Goal: Task Accomplishment & Management: Manage account settings

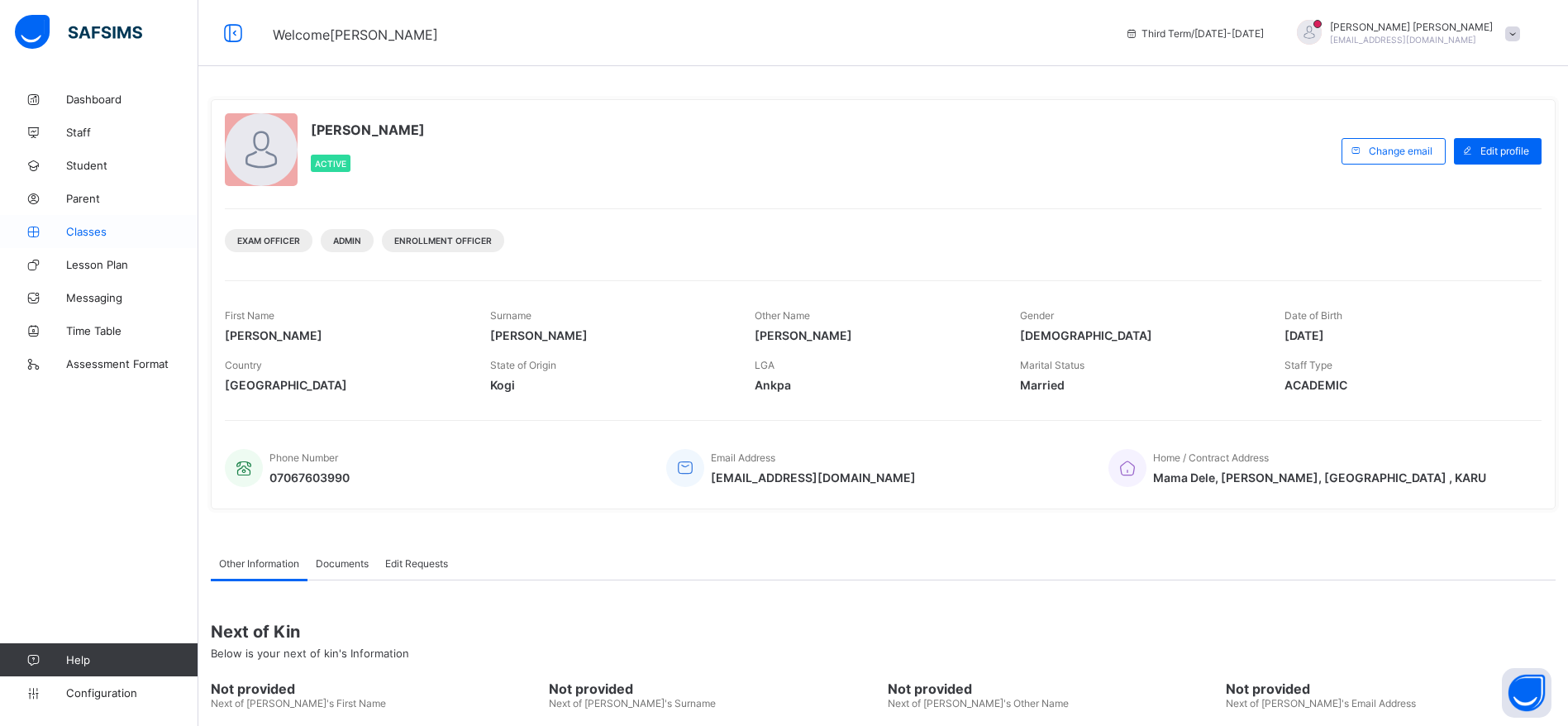
click at [87, 229] on span "Classes" at bounding box center [132, 231] width 132 height 13
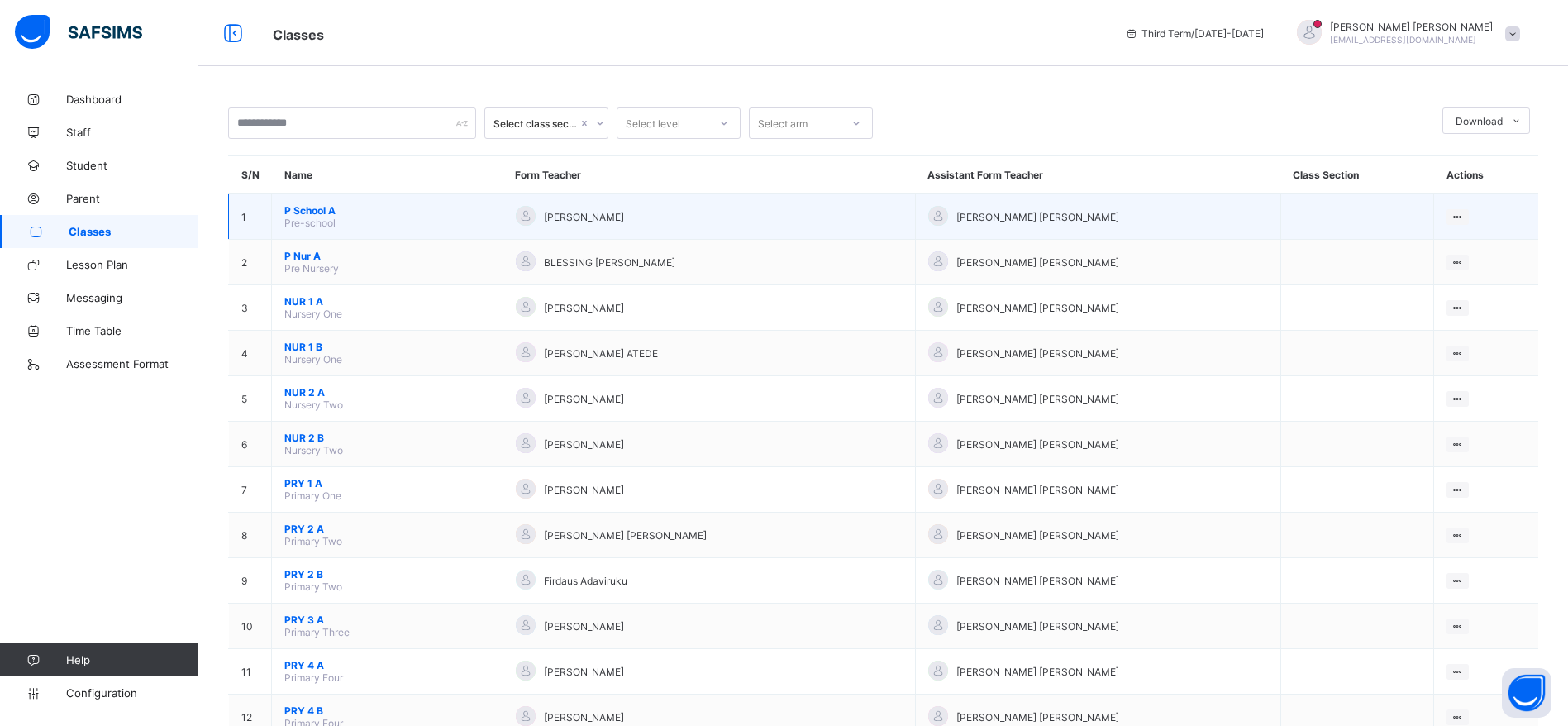
click at [312, 209] on span "P School A" at bounding box center [386, 209] width 206 height 12
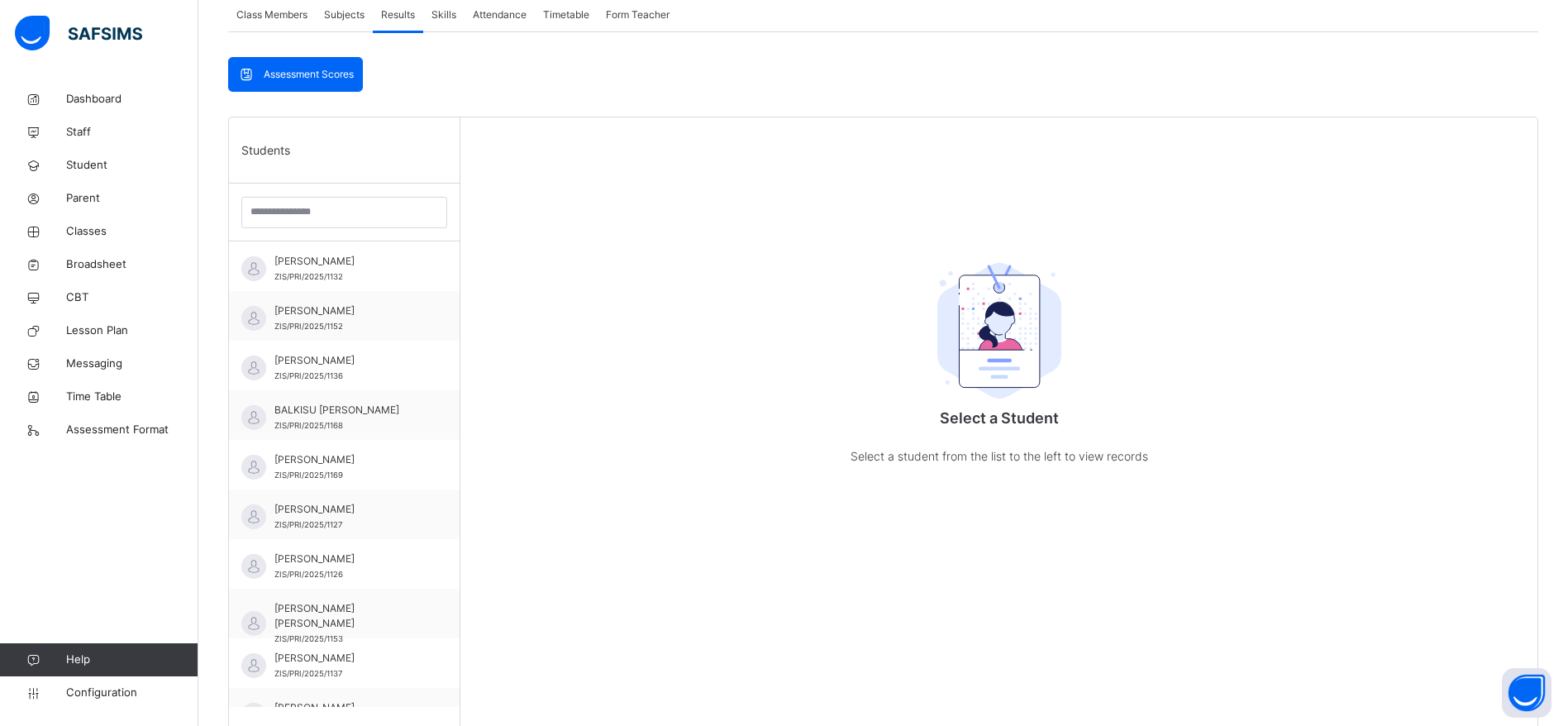
scroll to position [314, 0]
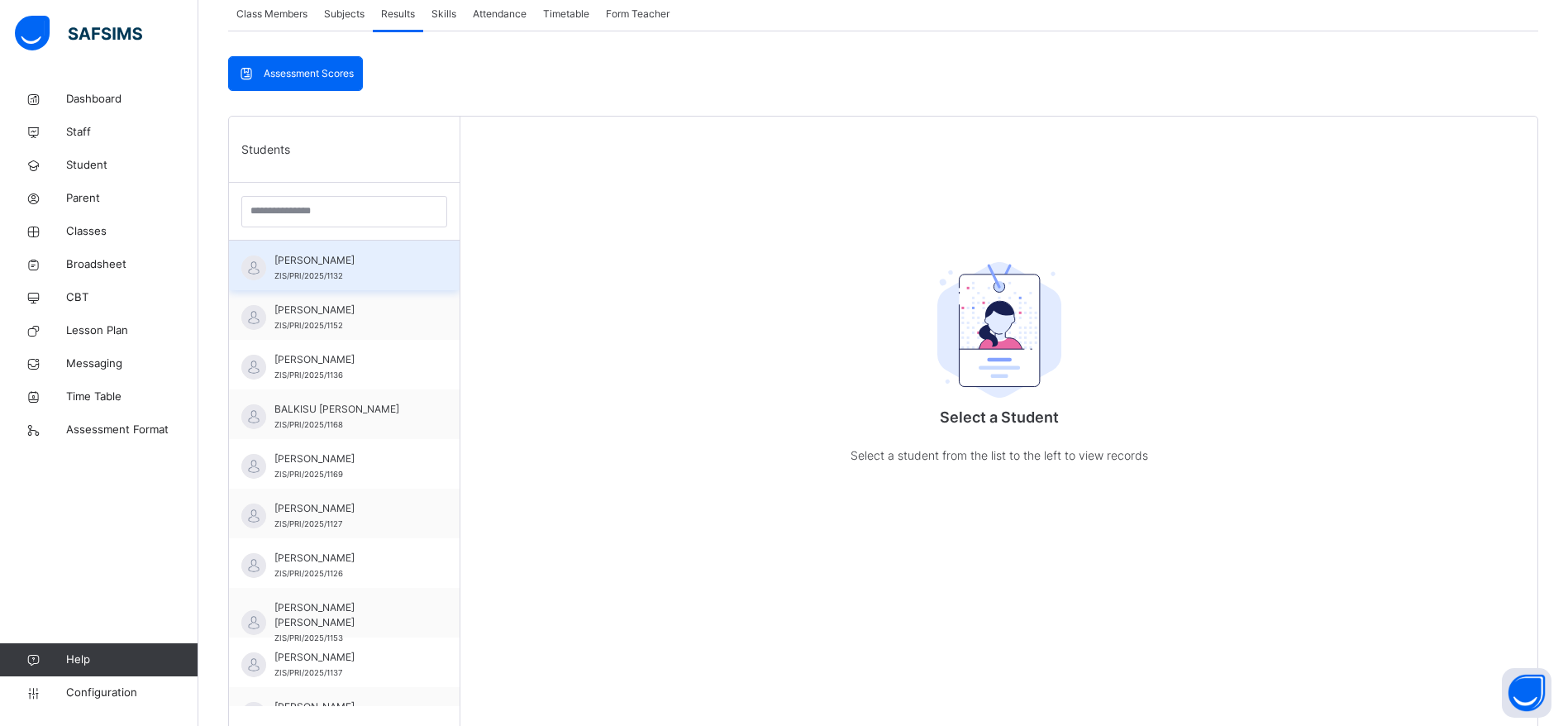
click at [332, 280] on span "ZIS/PRI/2025/1132" at bounding box center [309, 275] width 69 height 10
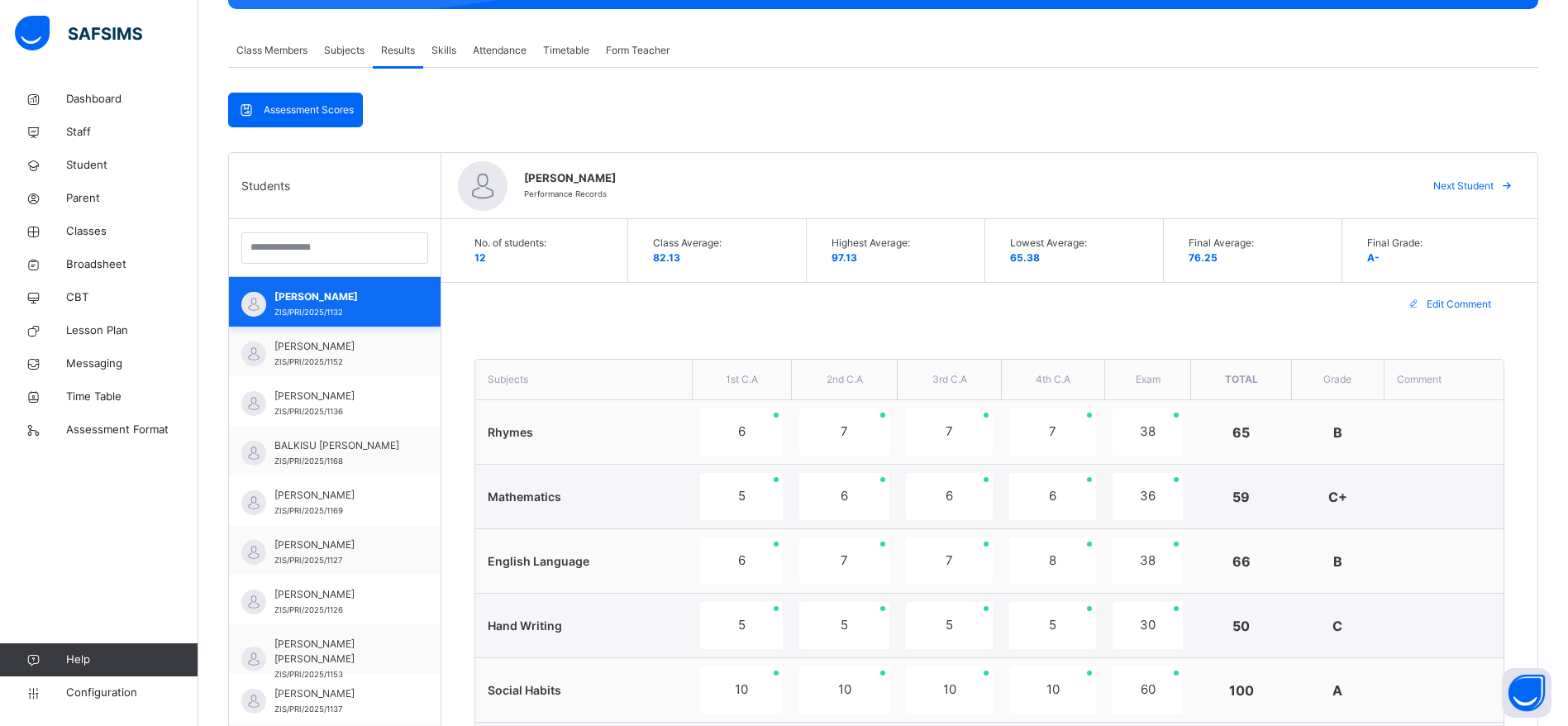
scroll to position [0, 0]
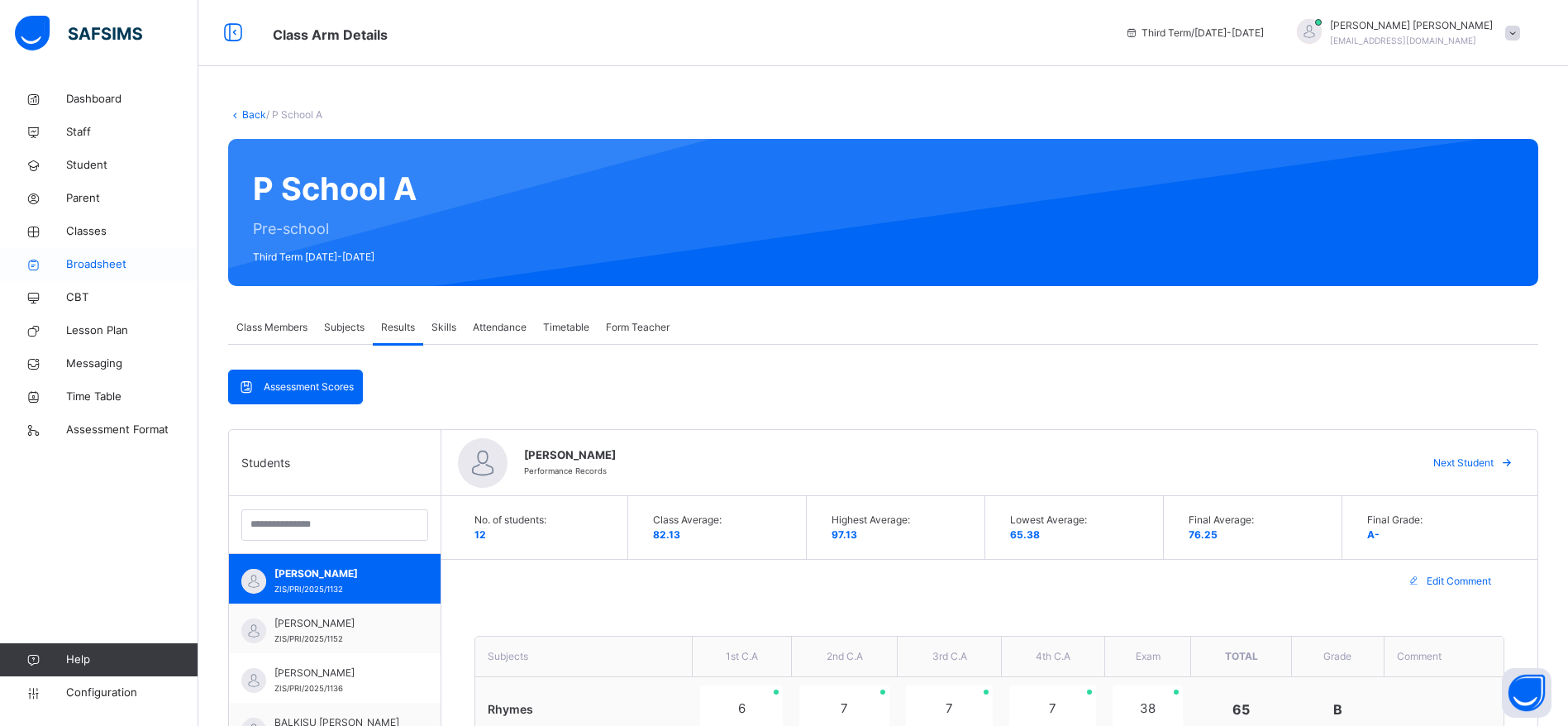
click at [108, 274] on link "Broadsheet" at bounding box center [98, 264] width 198 height 33
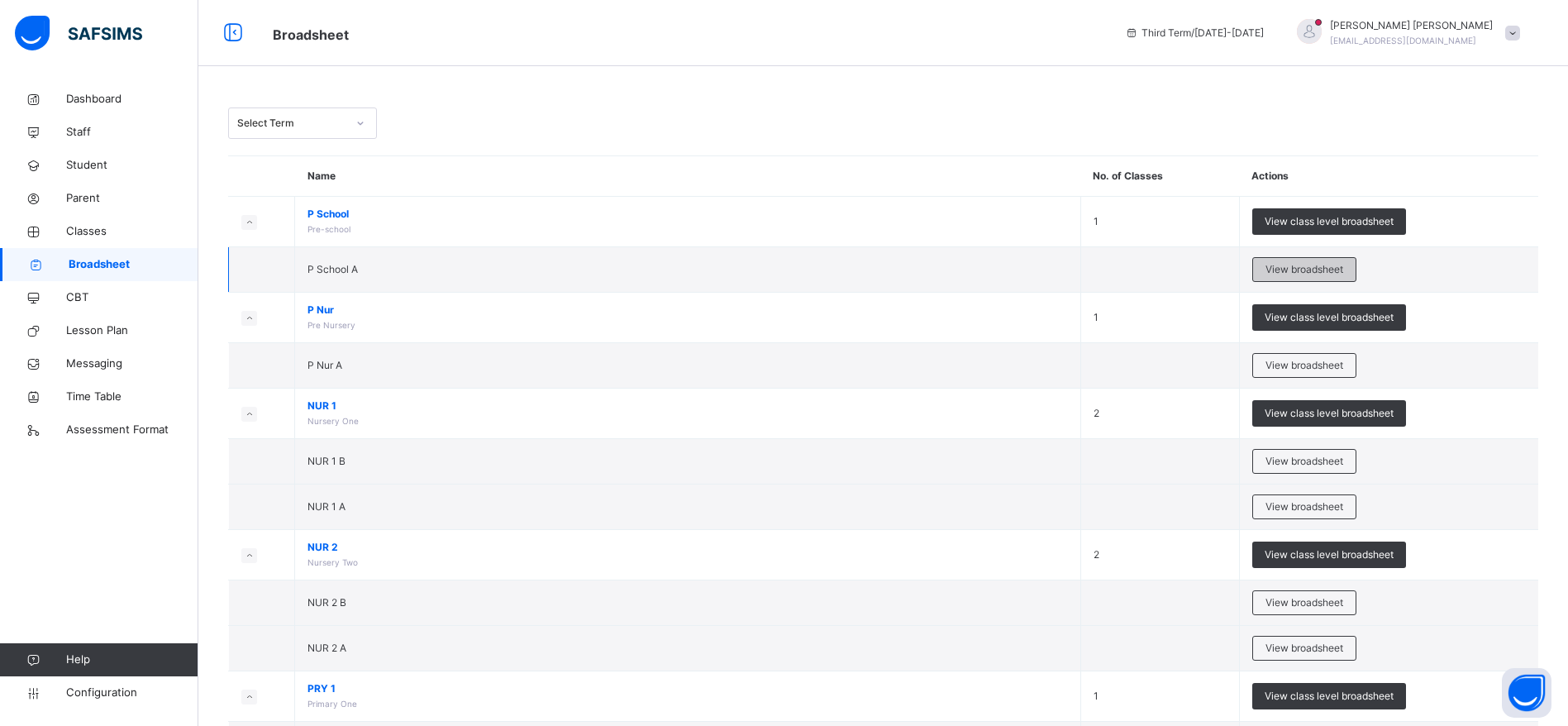
click at [1341, 264] on span "View broadsheet" at bounding box center [1303, 270] width 77 height 15
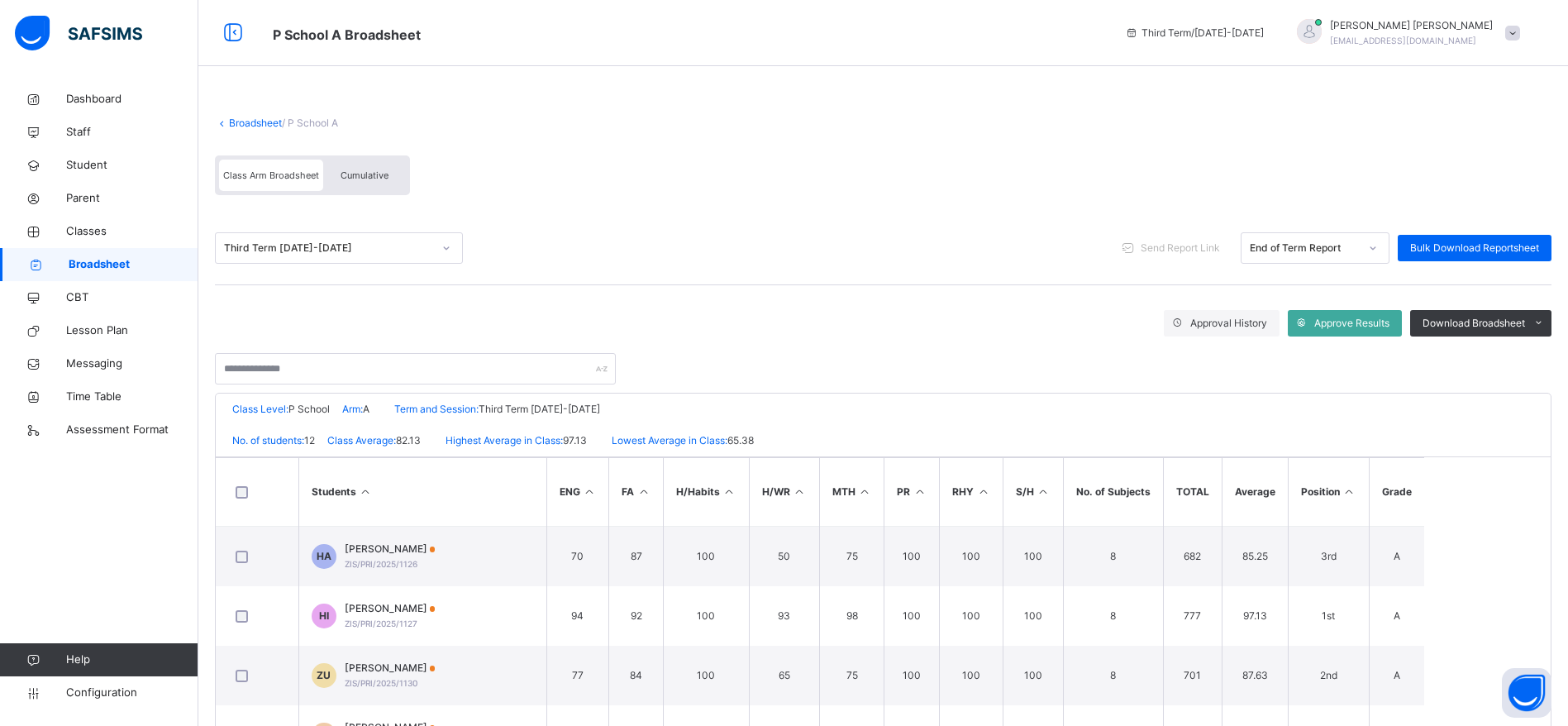
click at [368, 175] on span "Cumulative" at bounding box center [364, 175] width 48 height 11
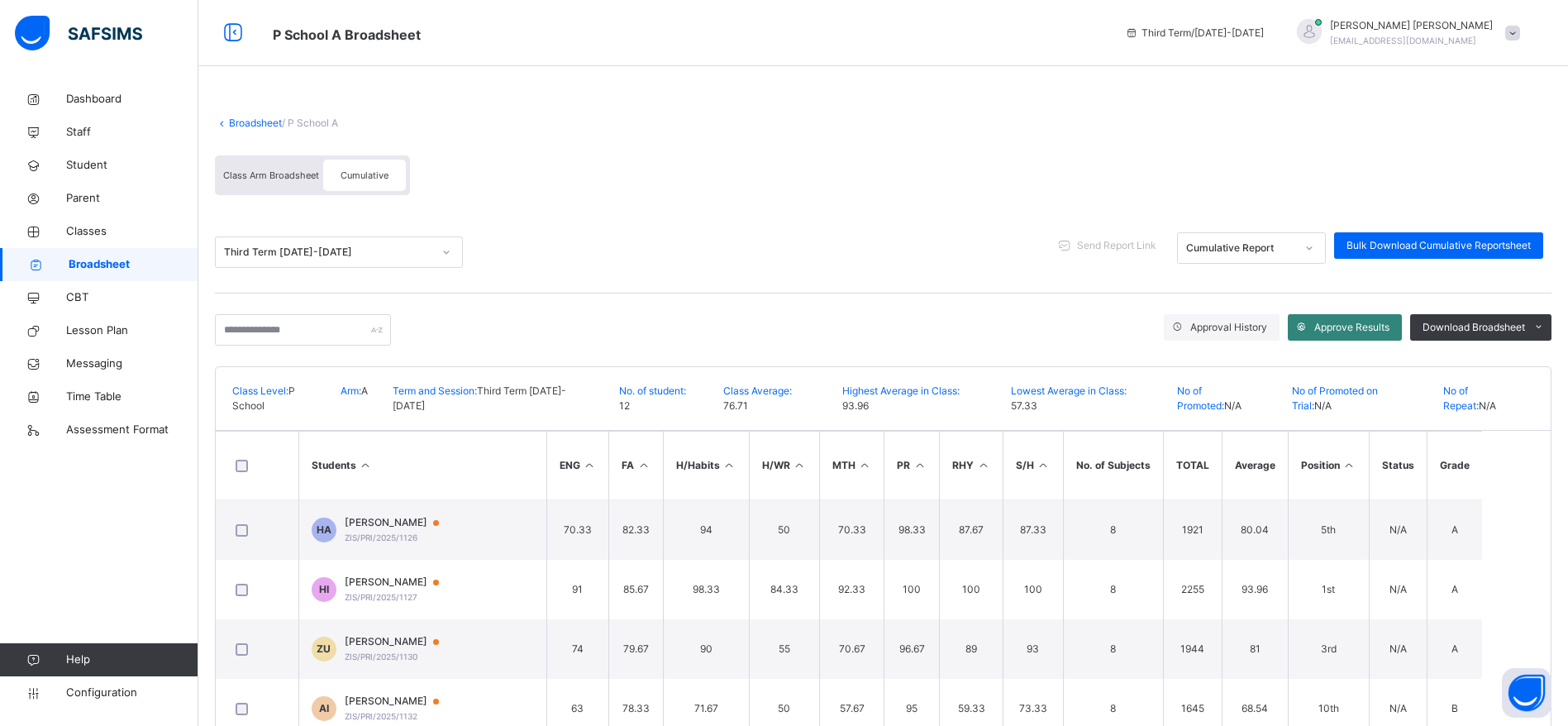
click at [1365, 325] on span "Approve Results" at bounding box center [1351, 327] width 76 height 15
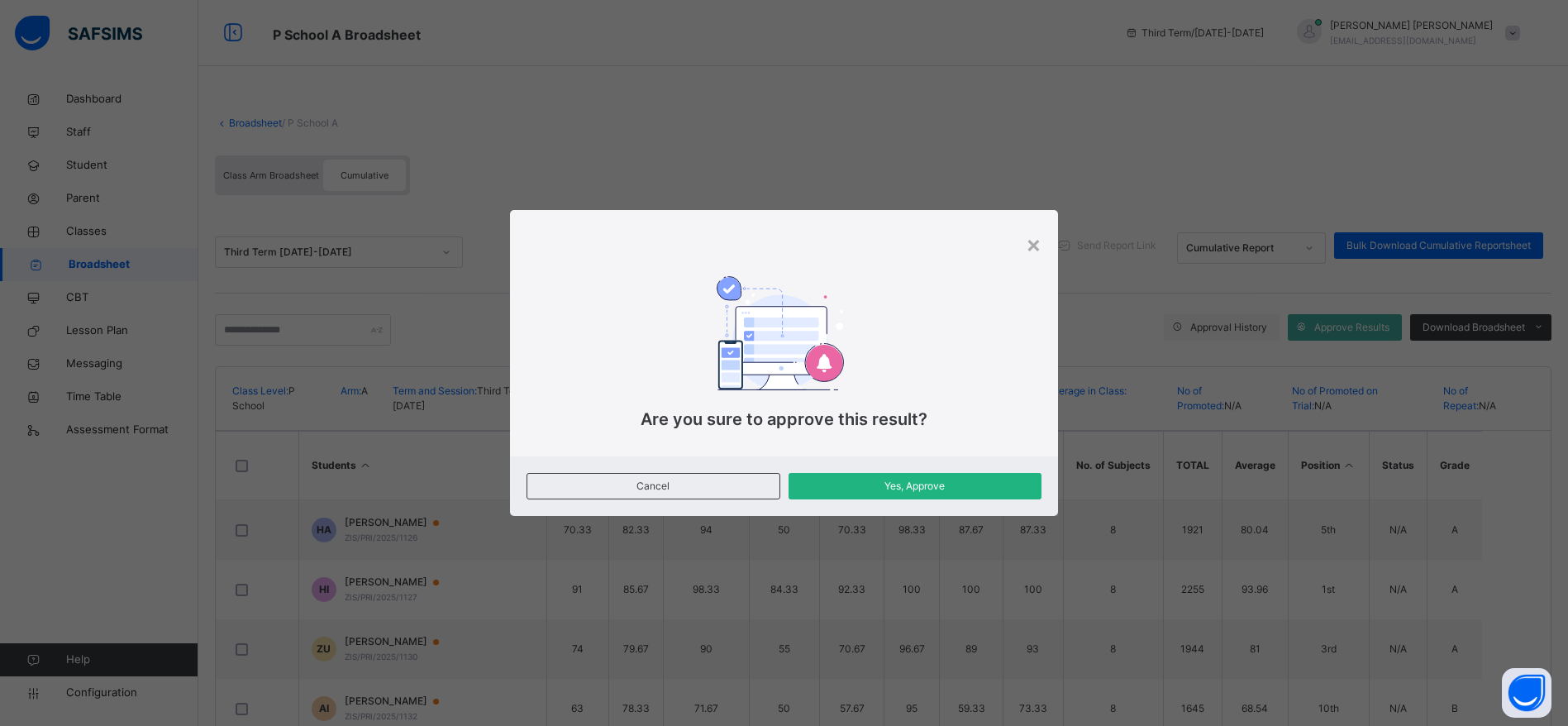
click at [965, 488] on span "Yes, Approve" at bounding box center [915, 486] width 229 height 15
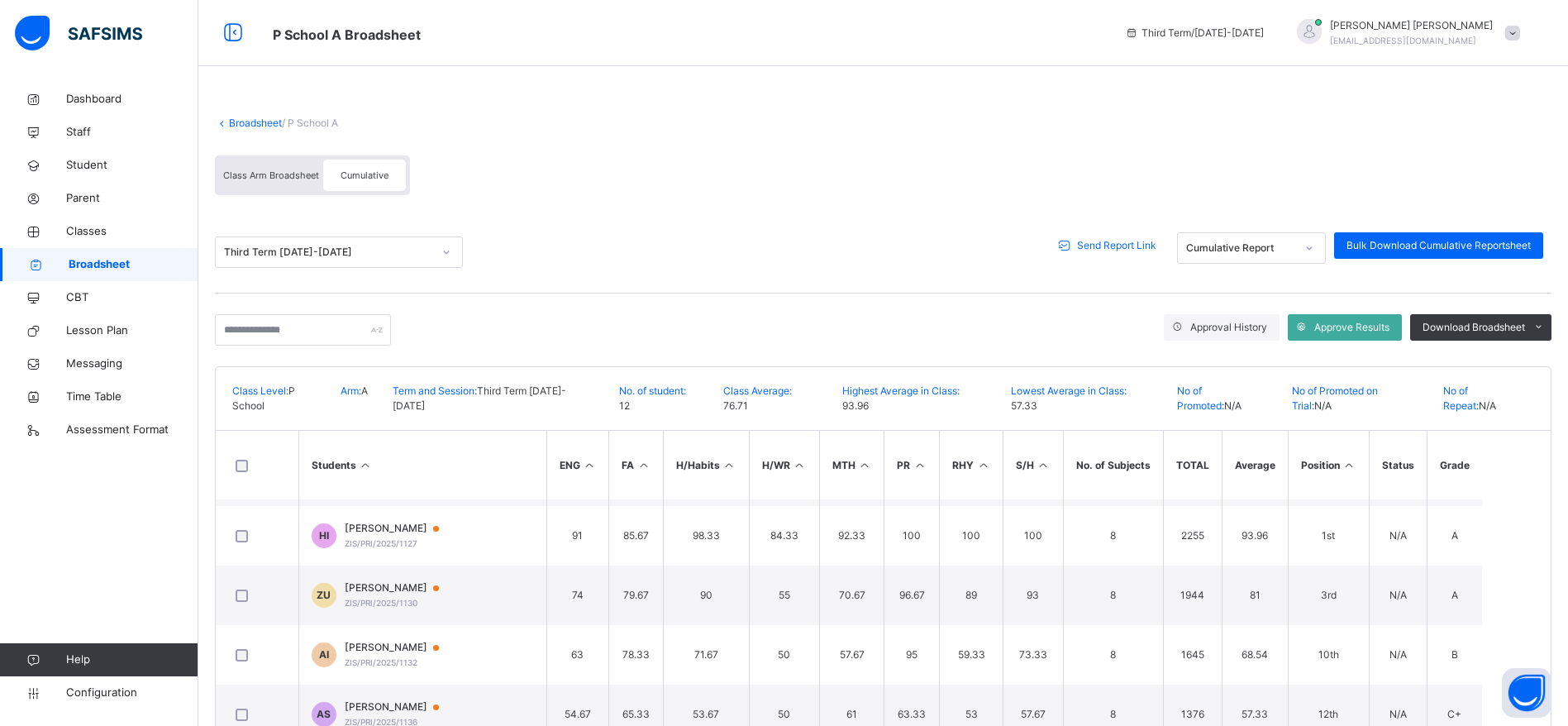
scroll to position [52, 0]
click at [1349, 331] on span "Approve Results" at bounding box center [1351, 327] width 76 height 15
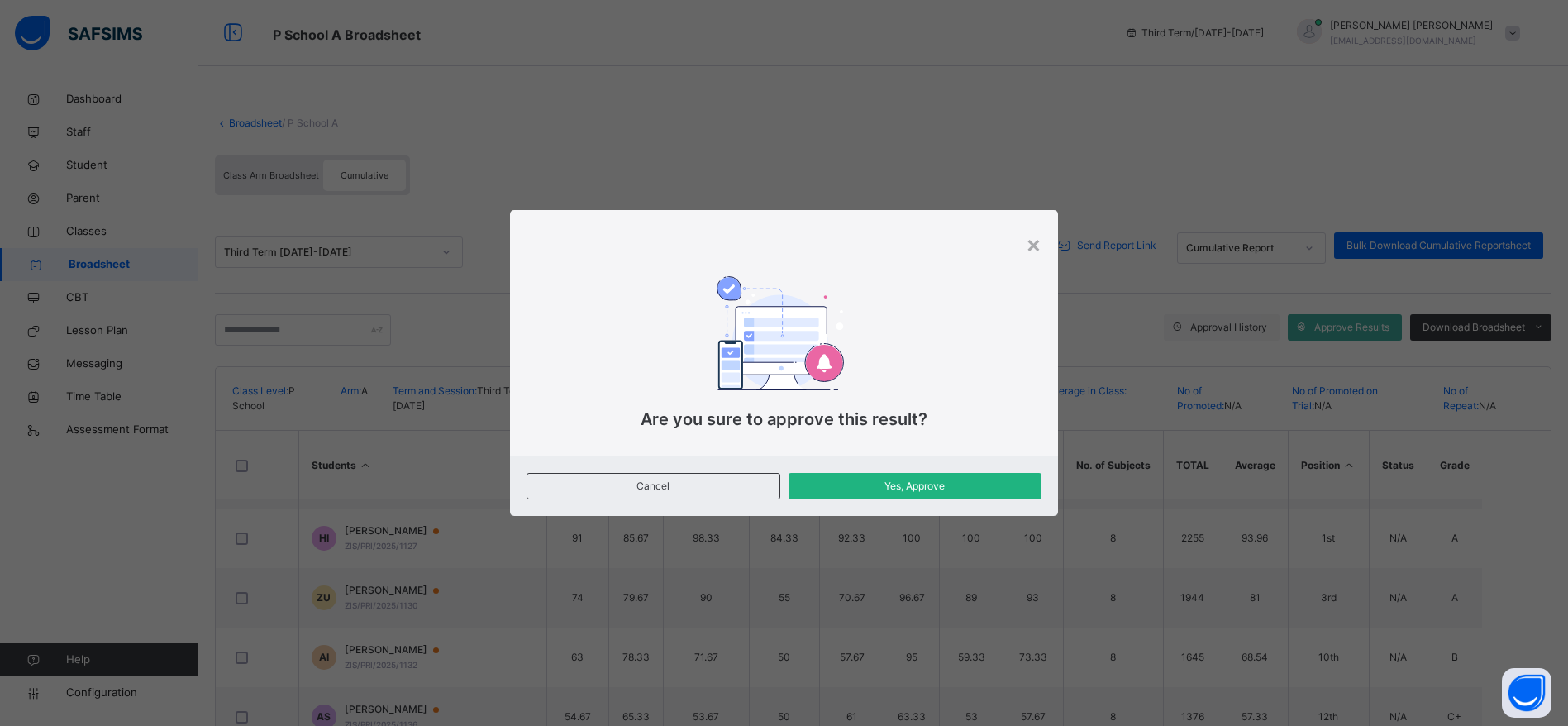
click at [1001, 484] on span "Yes, Approve" at bounding box center [915, 486] width 229 height 15
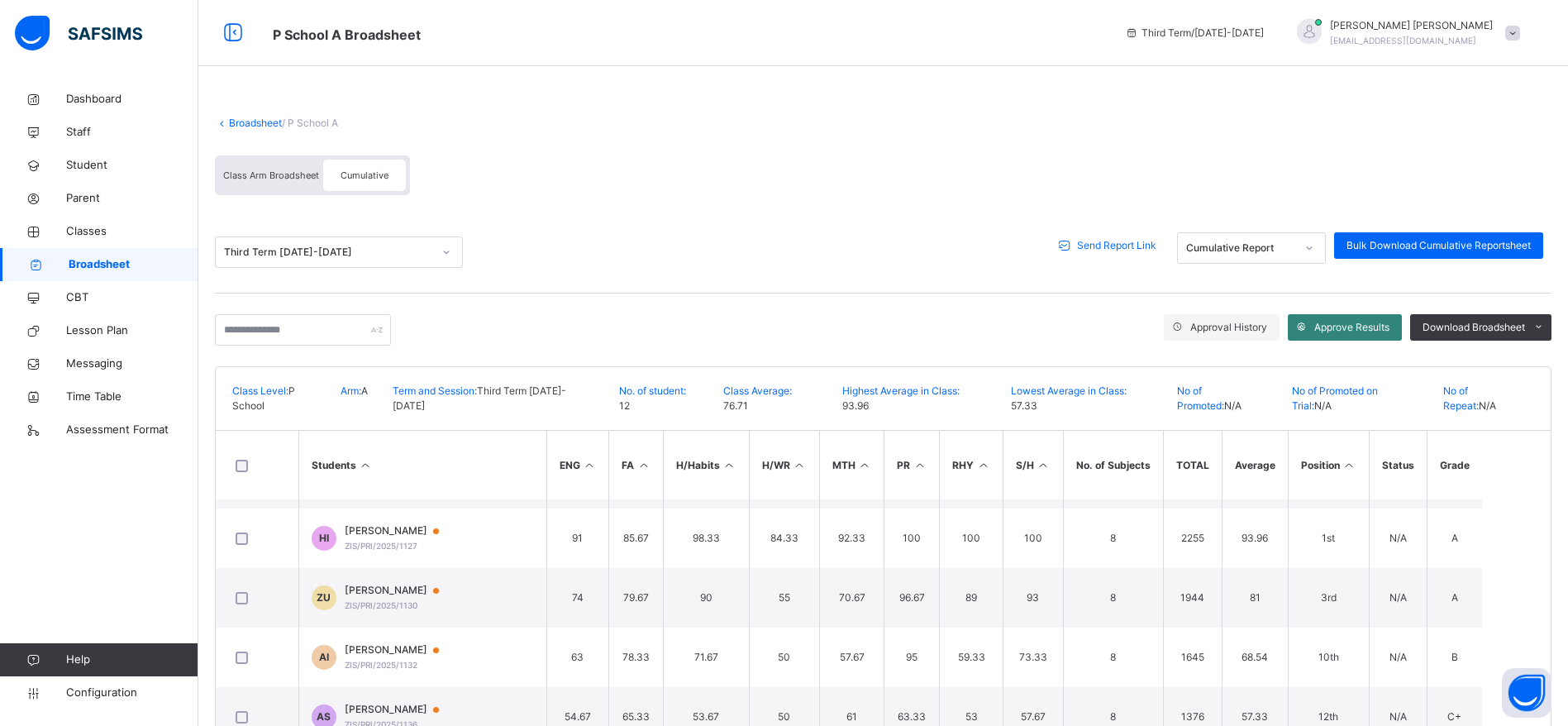
click at [1355, 330] on span "Approve Results" at bounding box center [1351, 327] width 76 height 15
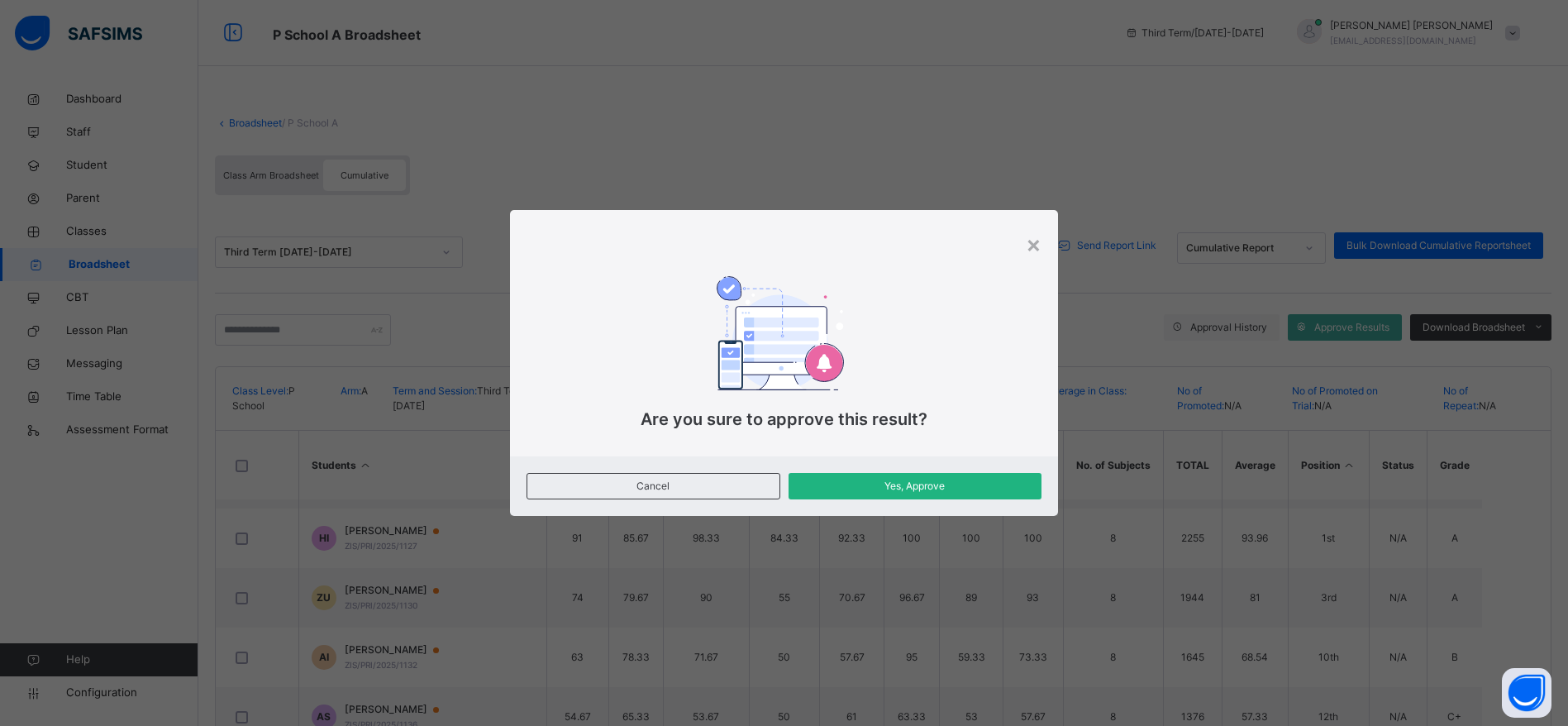
click at [914, 495] on div "Yes, Approve" at bounding box center [915, 486] width 253 height 27
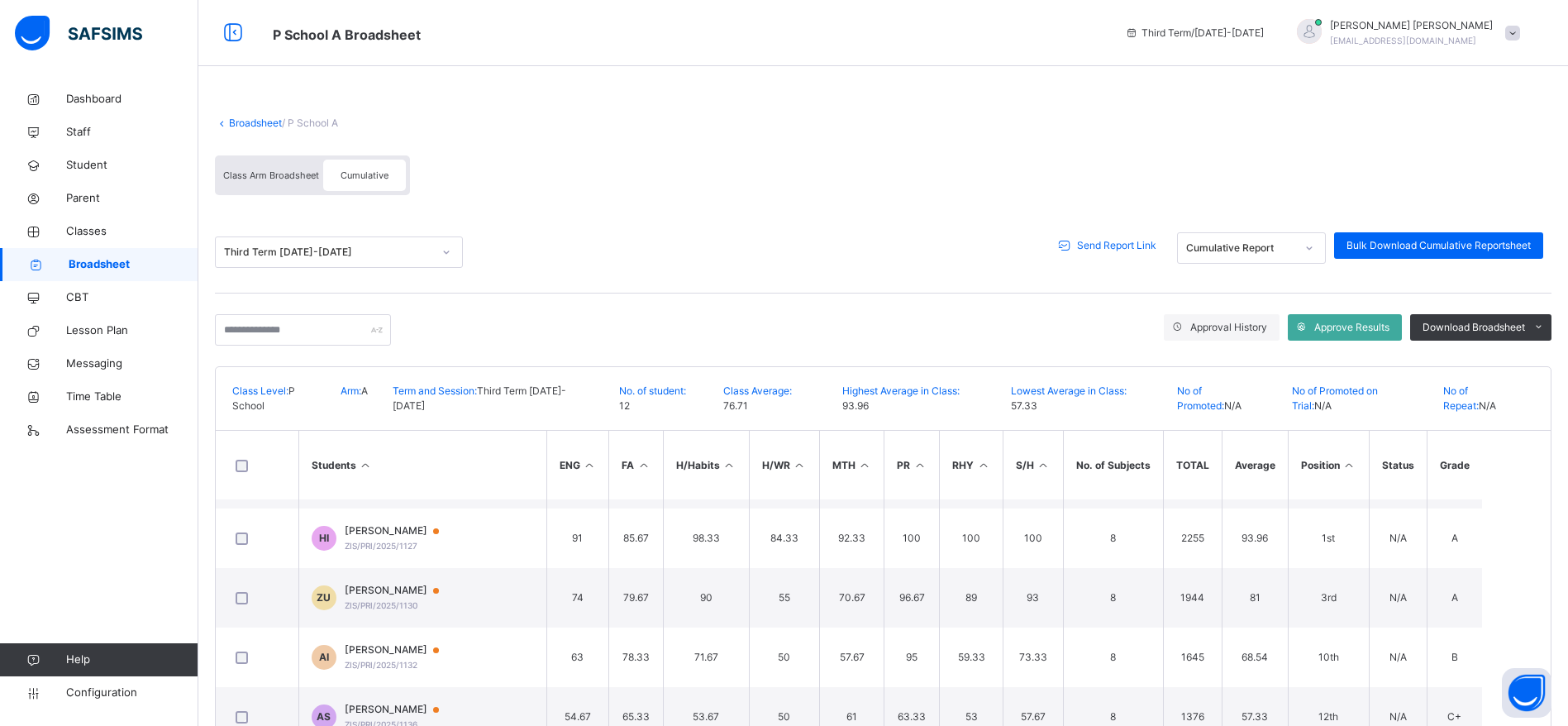
click at [271, 174] on span "Class Arm Broadsheet" at bounding box center [271, 175] width 96 height 11
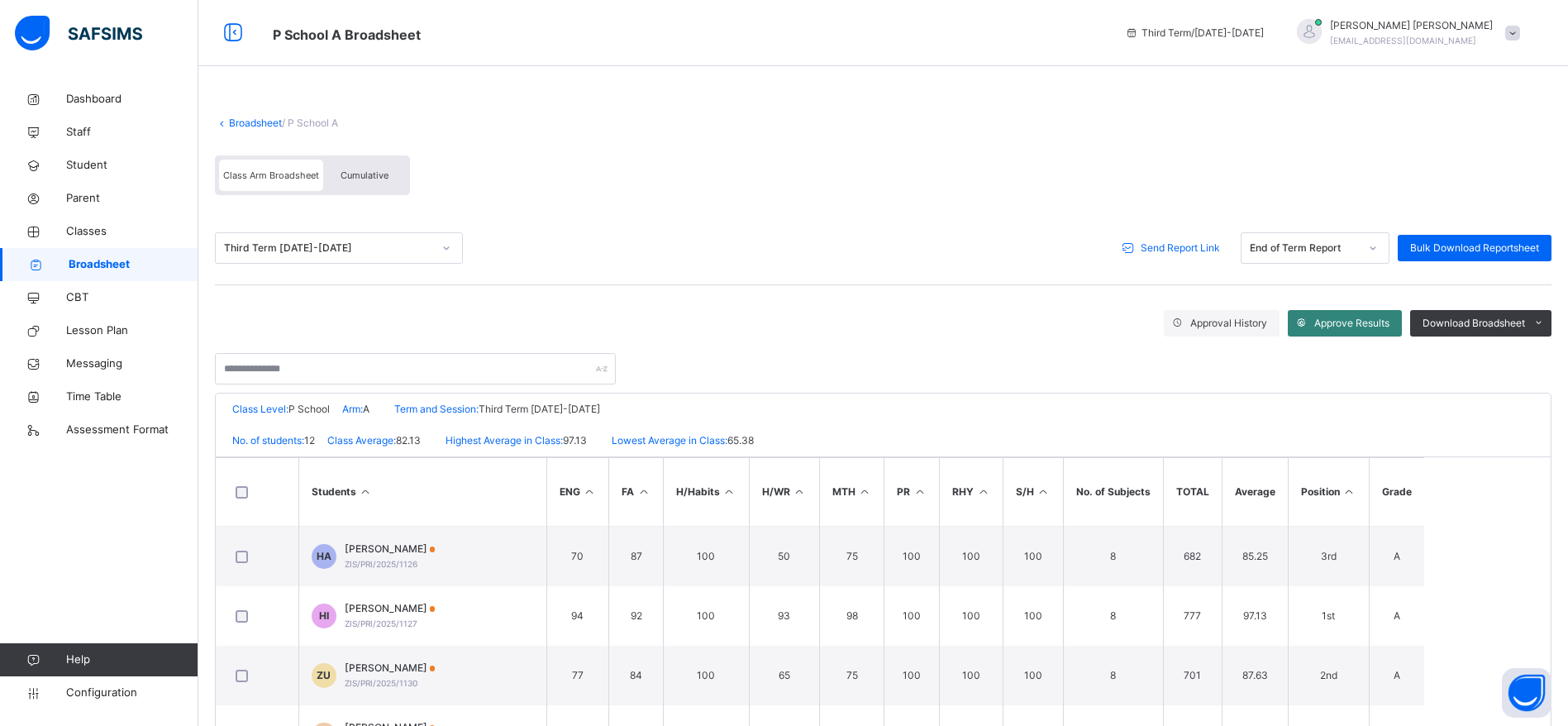
click at [1373, 322] on span "Approve Results" at bounding box center [1351, 323] width 76 height 15
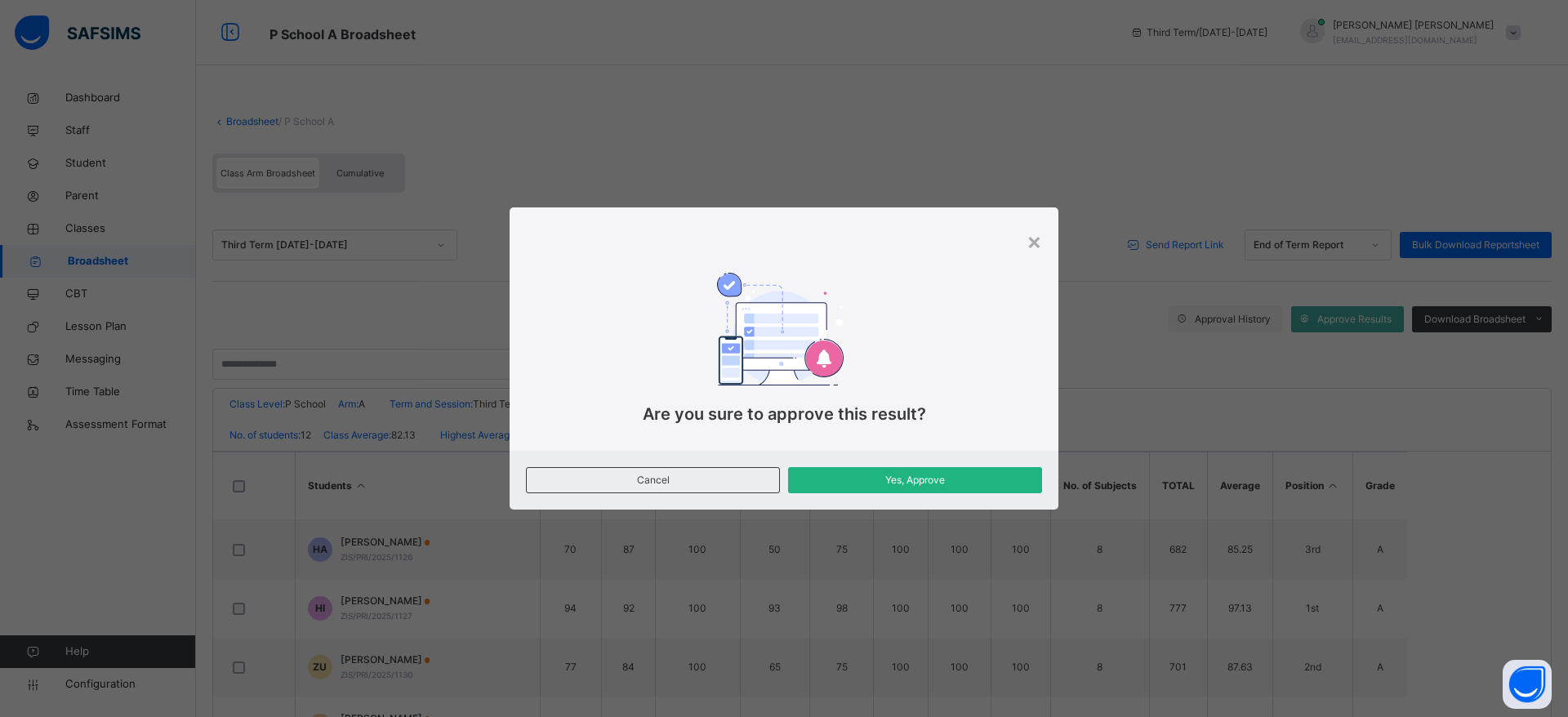
click at [963, 487] on span "Yes, Approve" at bounding box center [915, 480] width 230 height 15
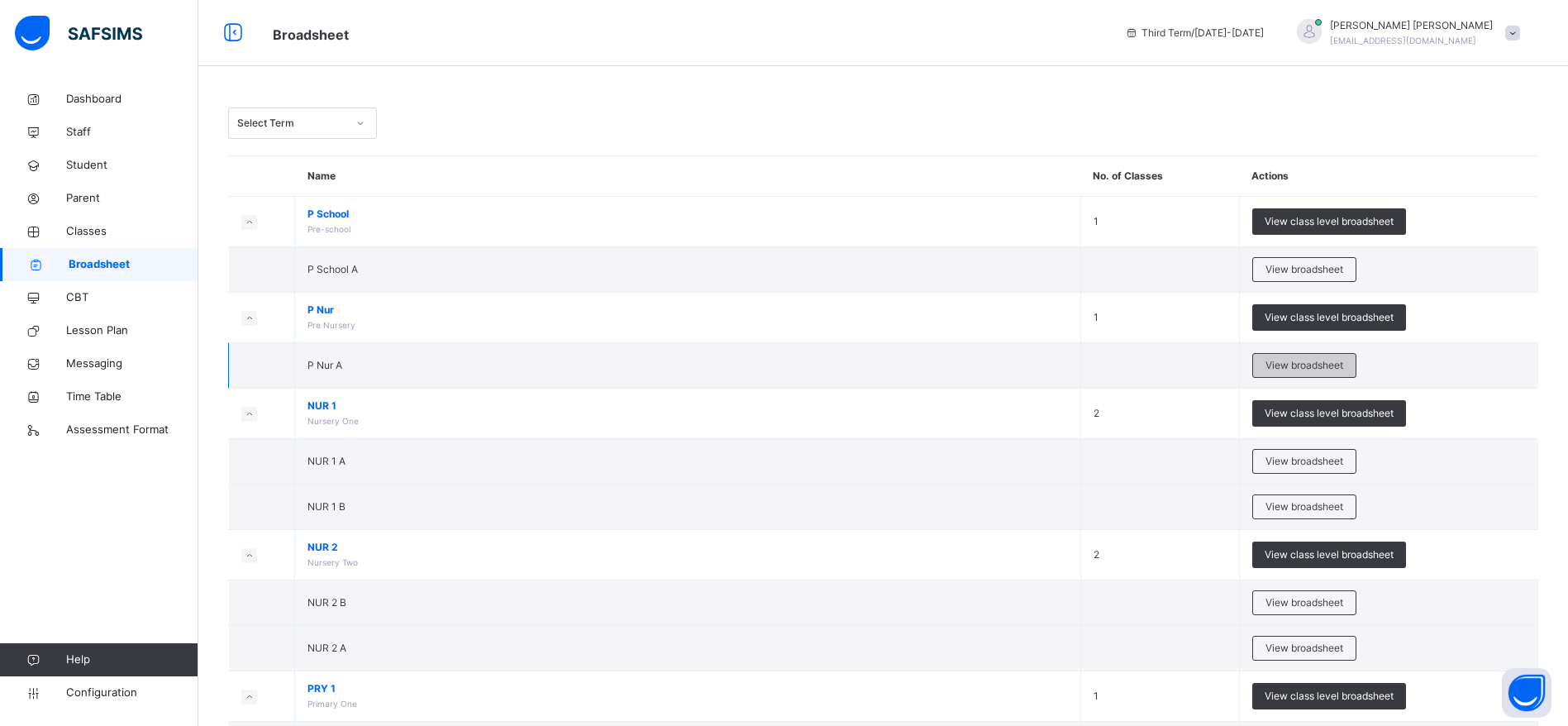
click at [1333, 367] on span "View broadsheet" at bounding box center [1303, 365] width 77 height 15
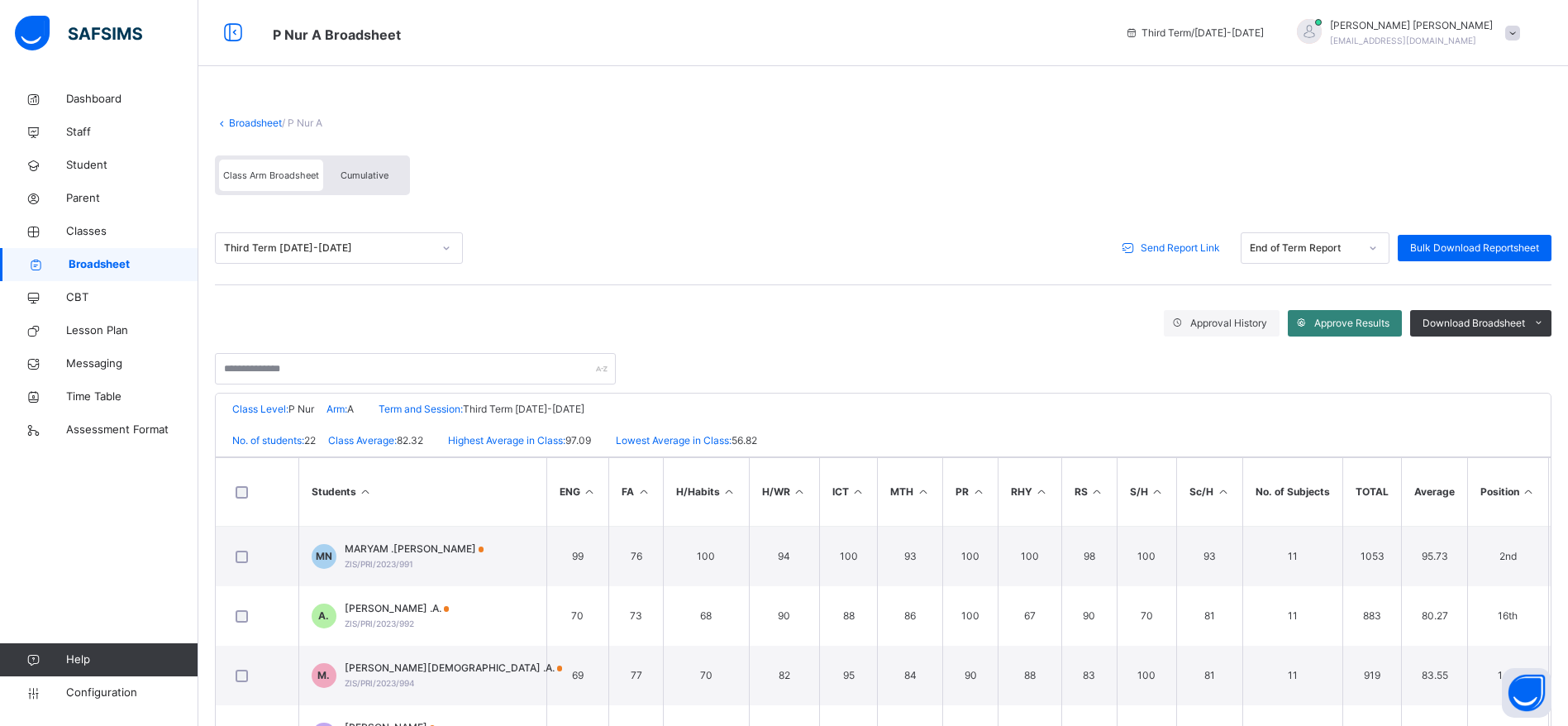
click at [1361, 327] on span "Approve Results" at bounding box center [1351, 323] width 76 height 15
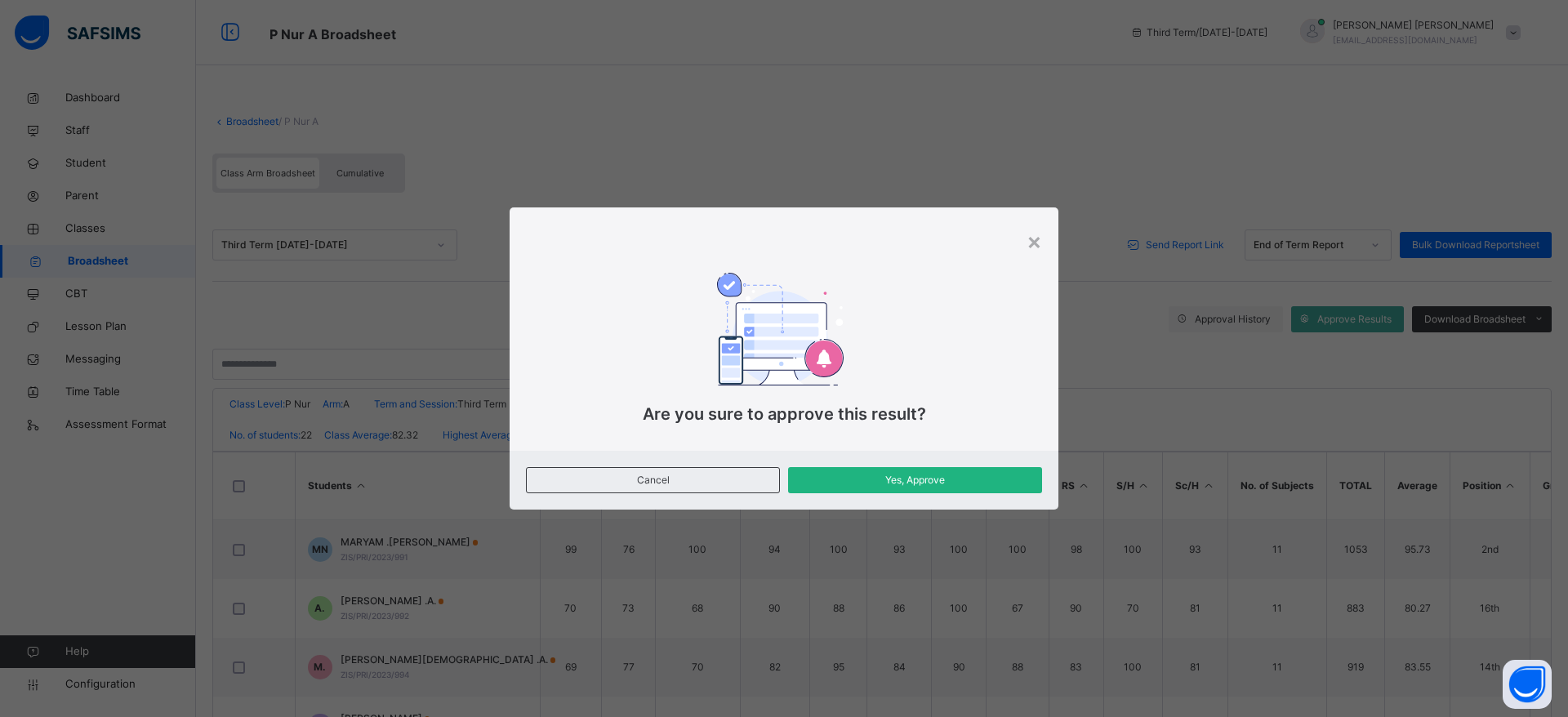
click at [954, 473] on span "Yes, Approve" at bounding box center [915, 480] width 230 height 15
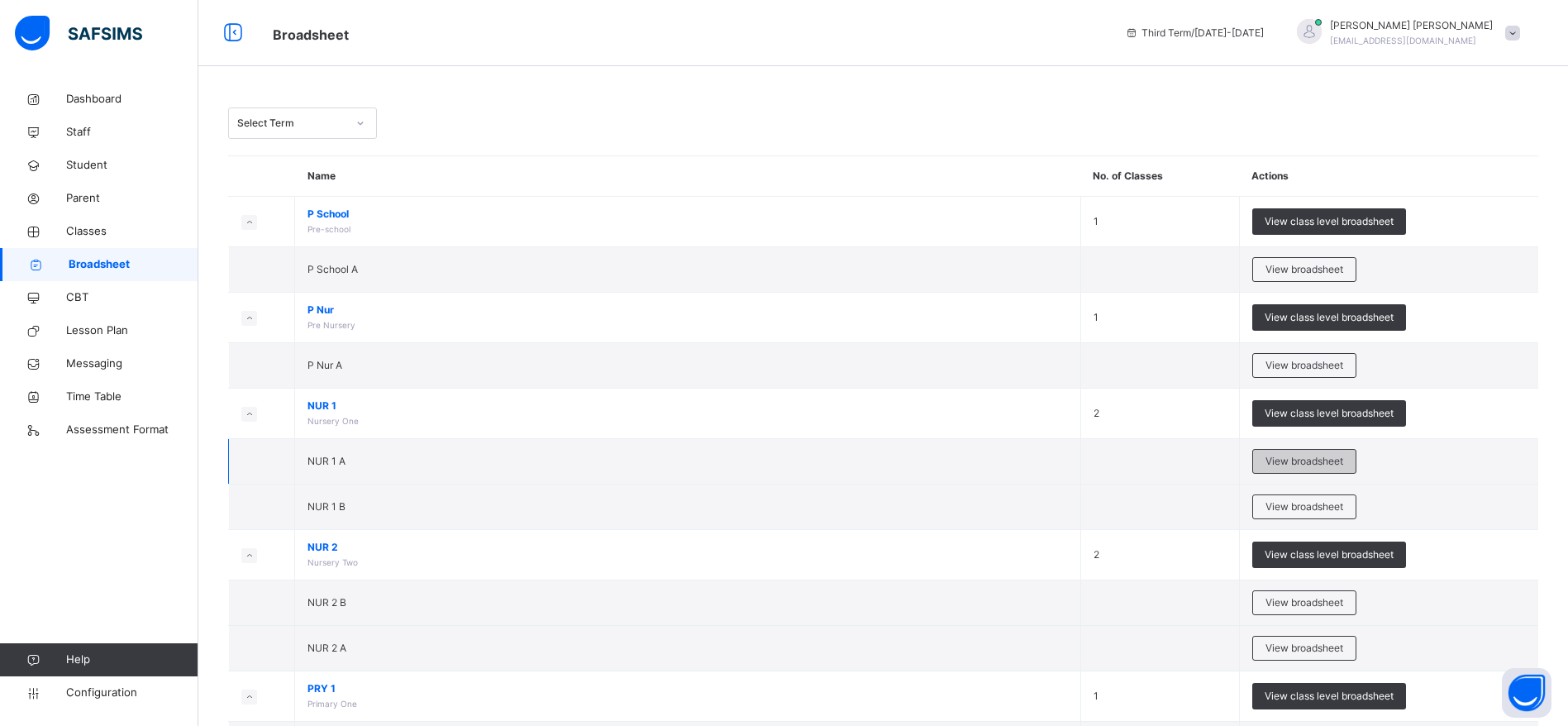
click at [1323, 461] on span "View broadsheet" at bounding box center [1303, 462] width 77 height 15
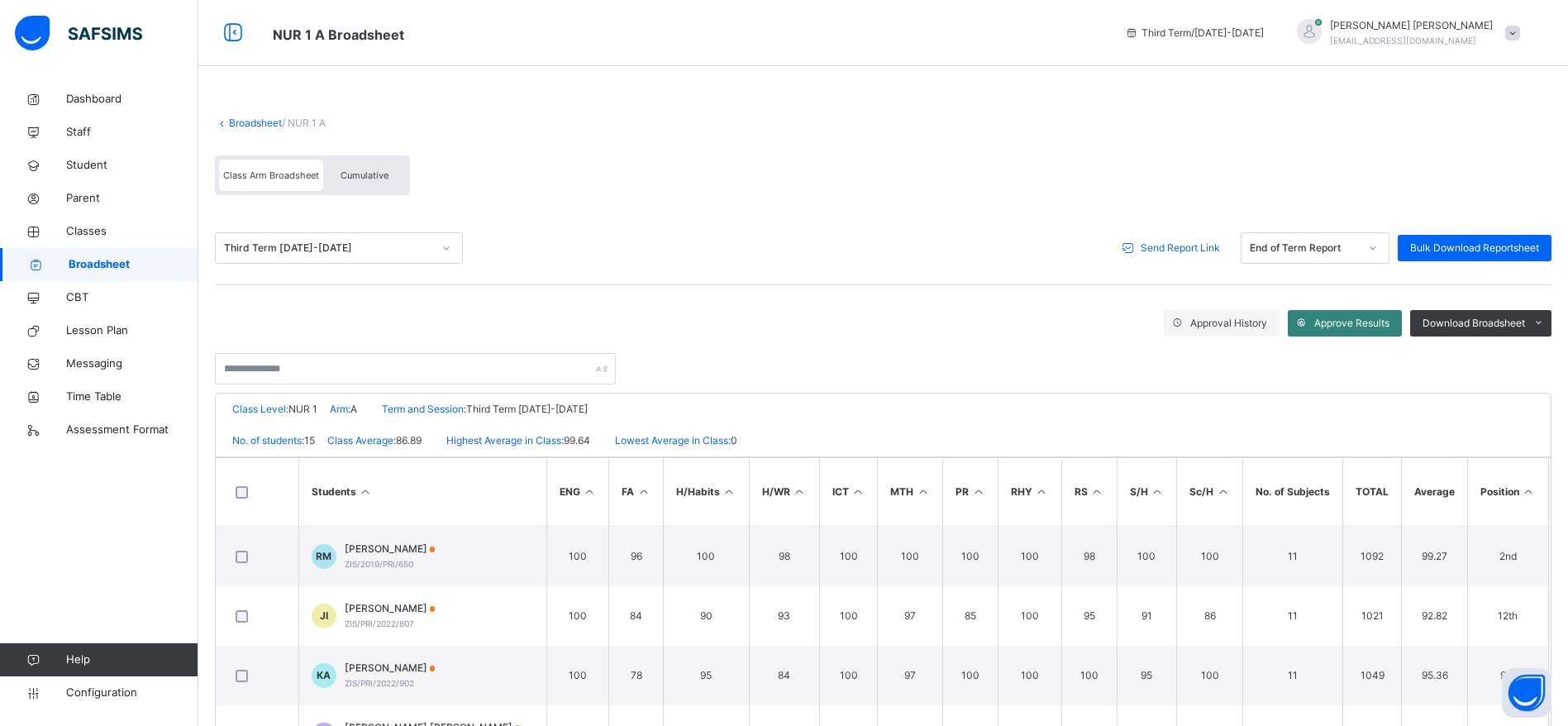
click at [1345, 323] on span "Approve Results" at bounding box center [1351, 323] width 76 height 15
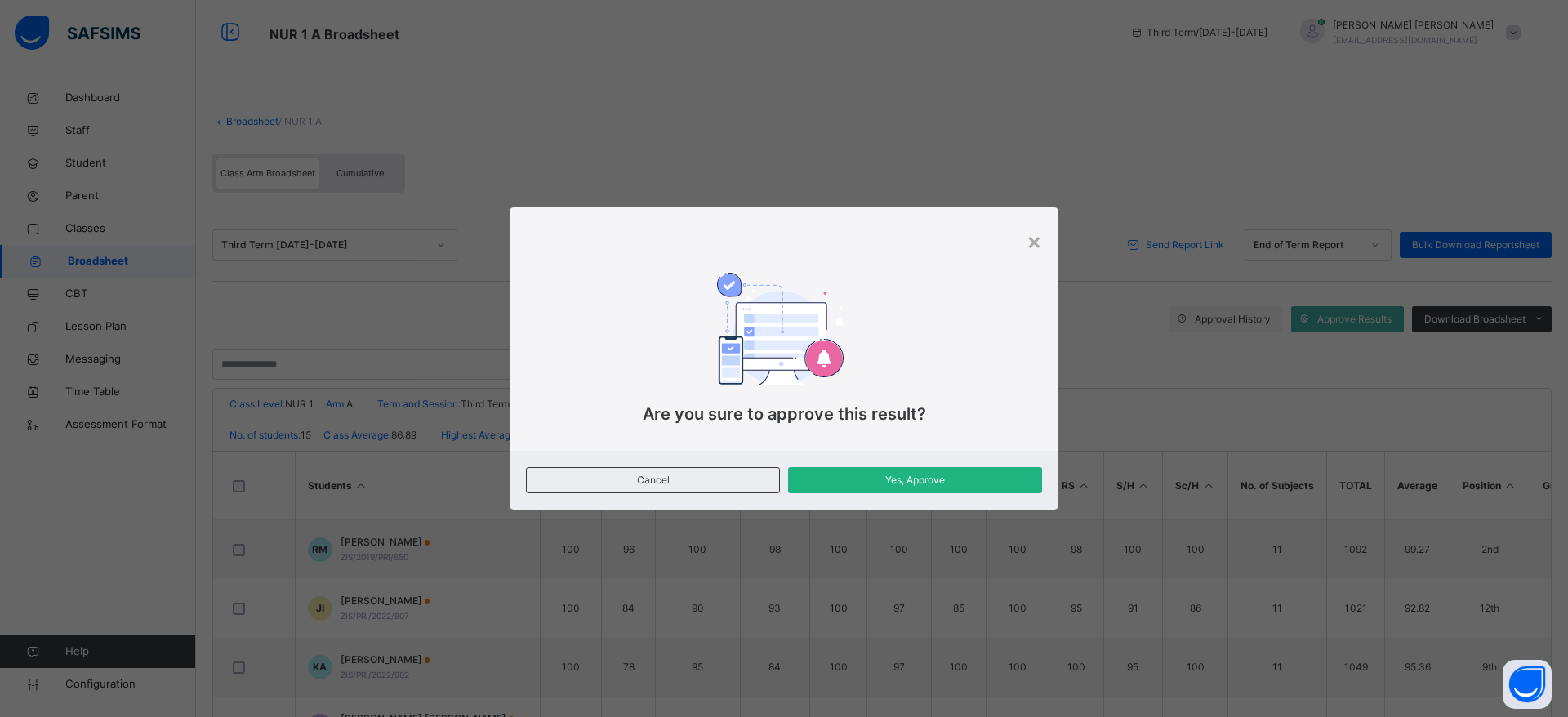
click at [939, 478] on span "Yes, Approve" at bounding box center [915, 480] width 230 height 15
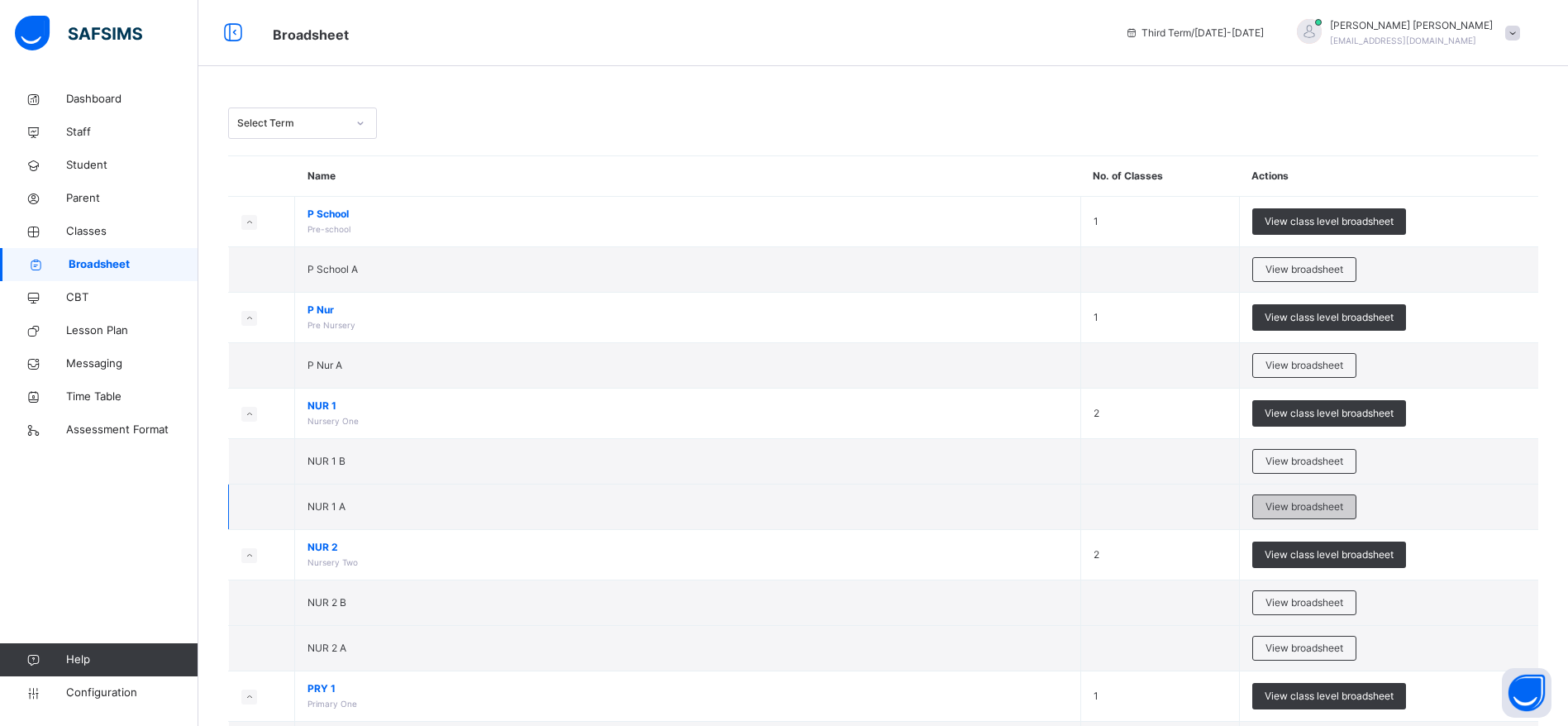
click at [1337, 510] on span "View broadsheet" at bounding box center [1303, 507] width 77 height 15
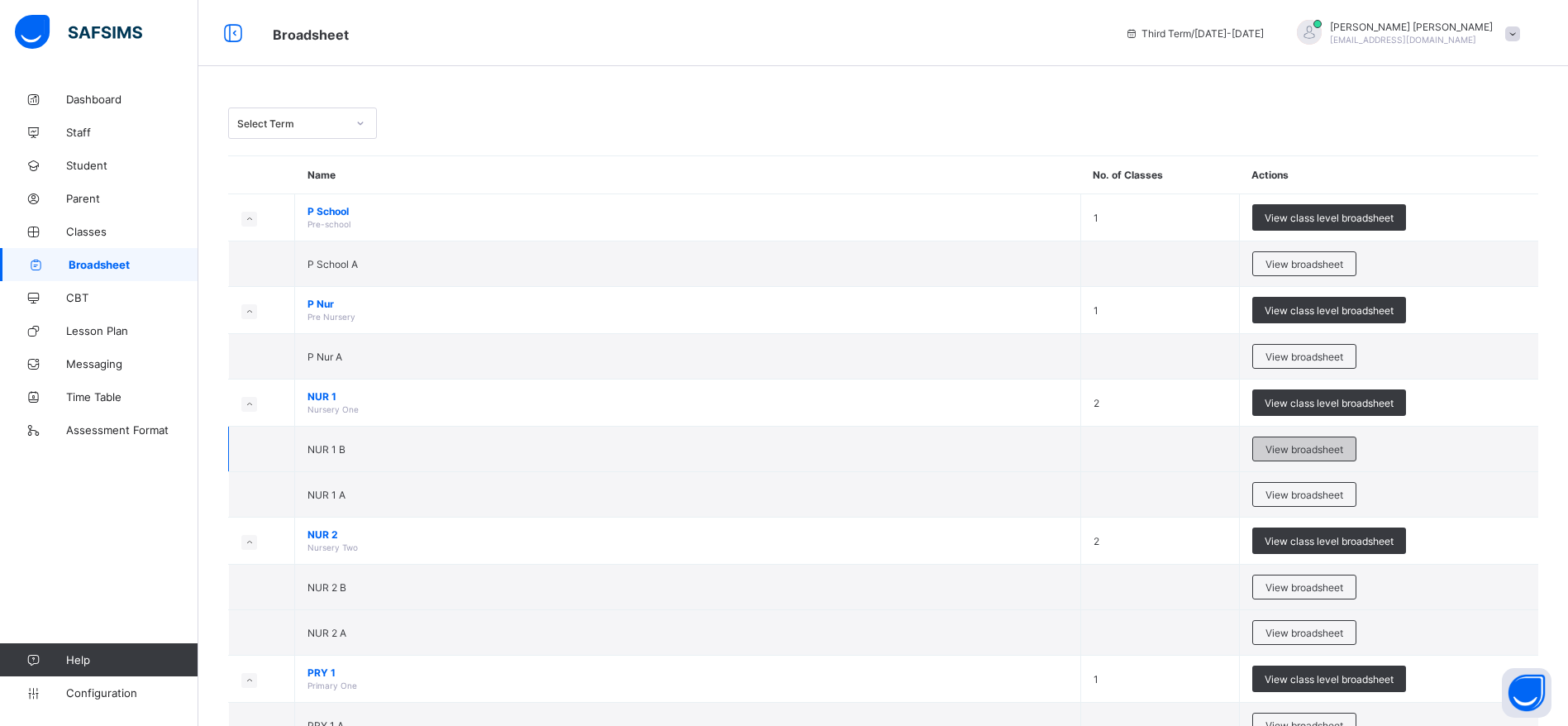
click at [1339, 454] on span "View broadsheet" at bounding box center [1303, 449] width 77 height 12
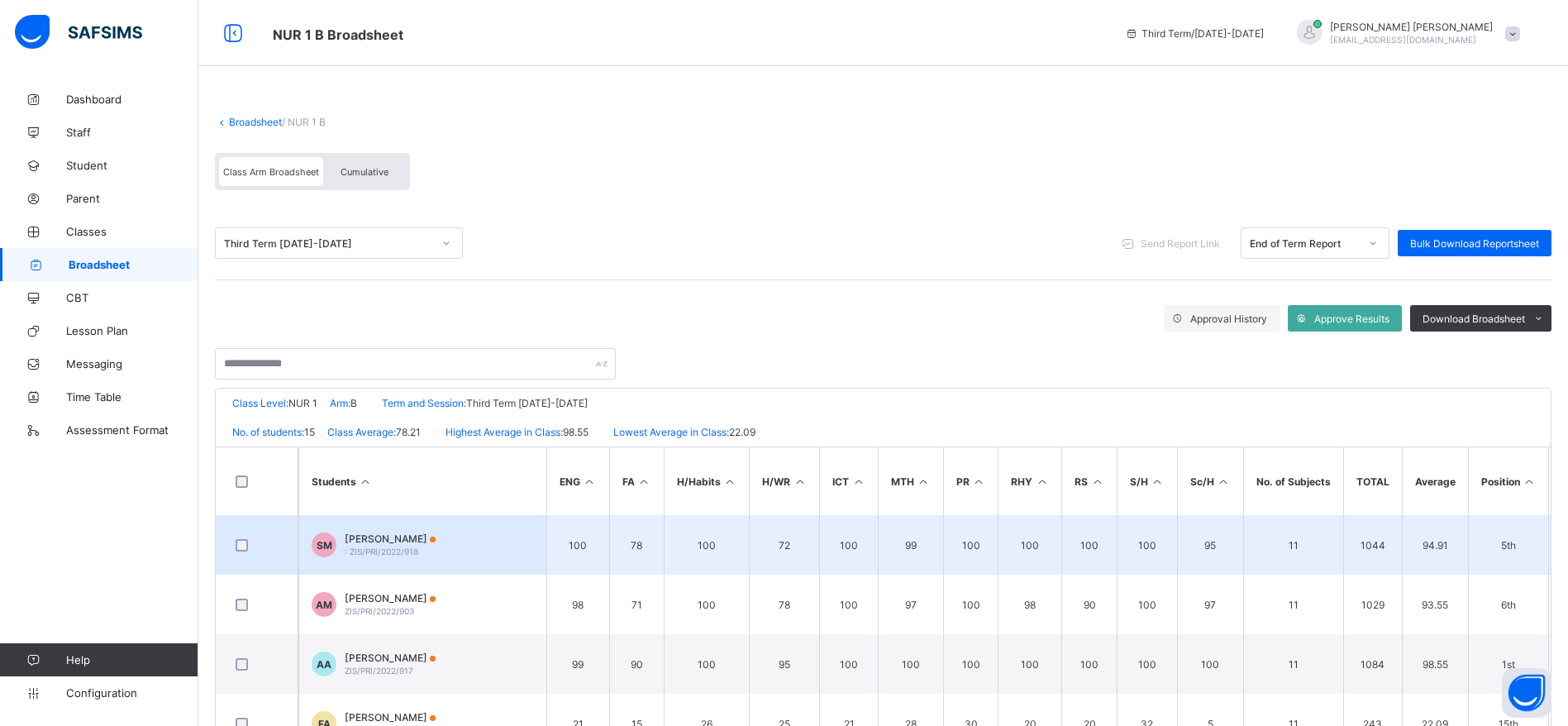
click at [226, 517] on td at bounding box center [257, 544] width 82 height 59
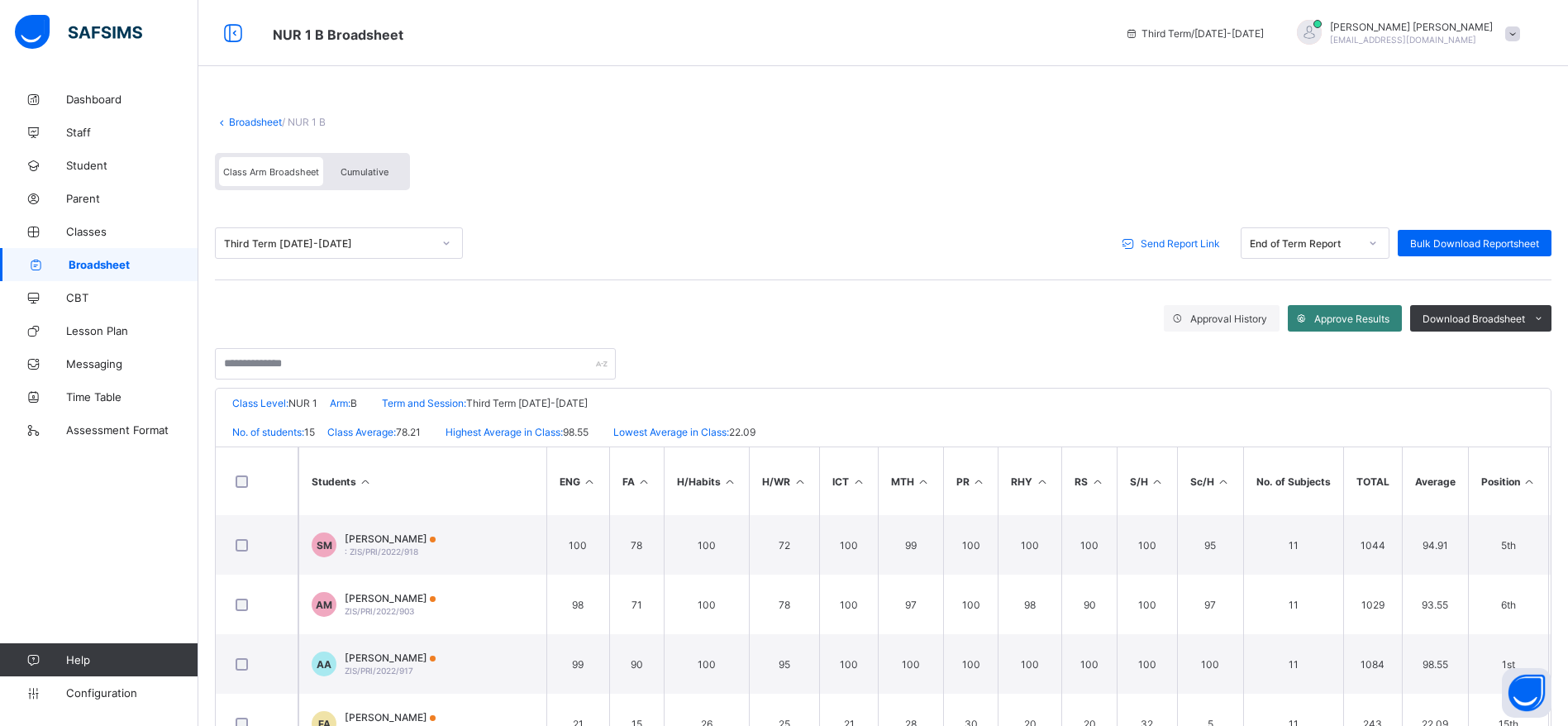
click at [1373, 322] on span "Approve Results" at bounding box center [1351, 319] width 76 height 12
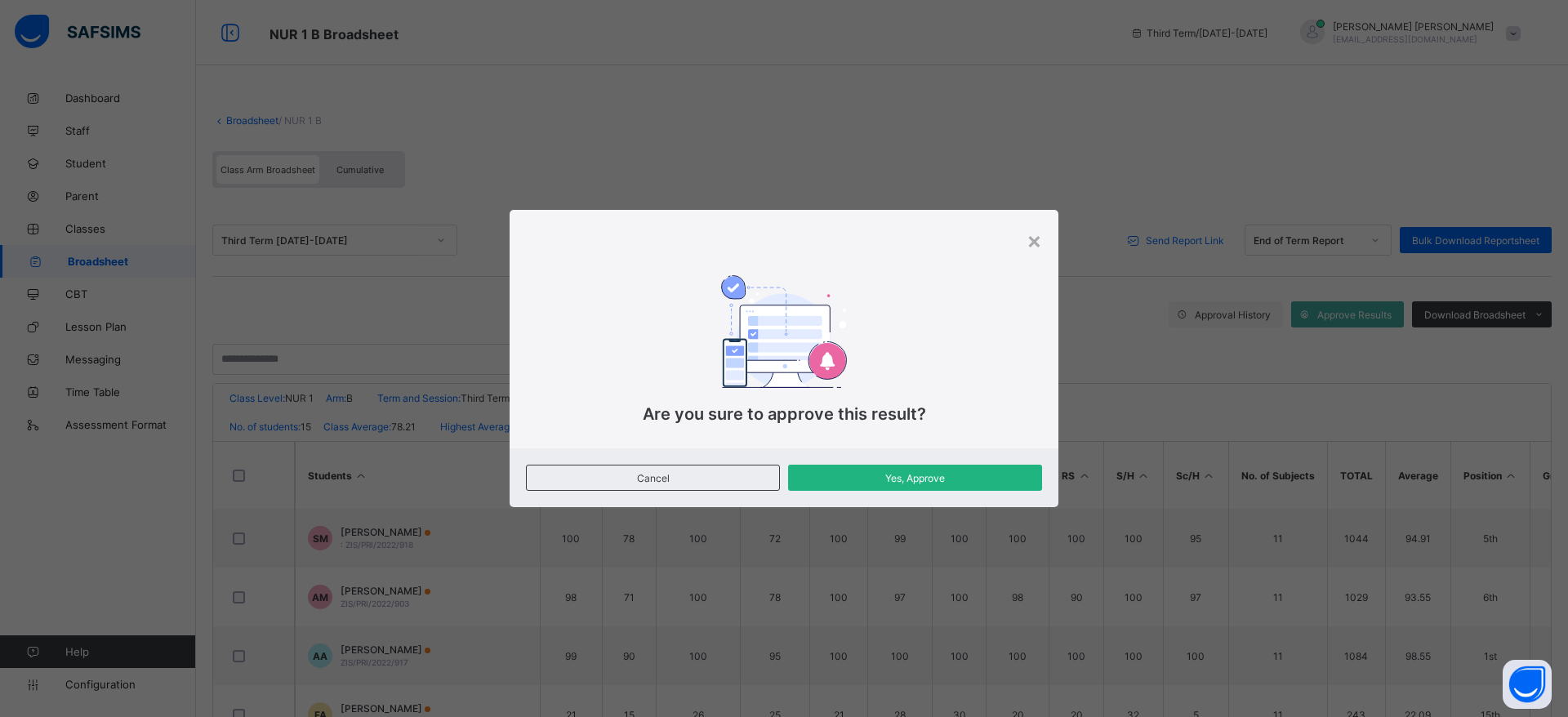
click at [964, 475] on span "Yes, Approve" at bounding box center [915, 478] width 230 height 12
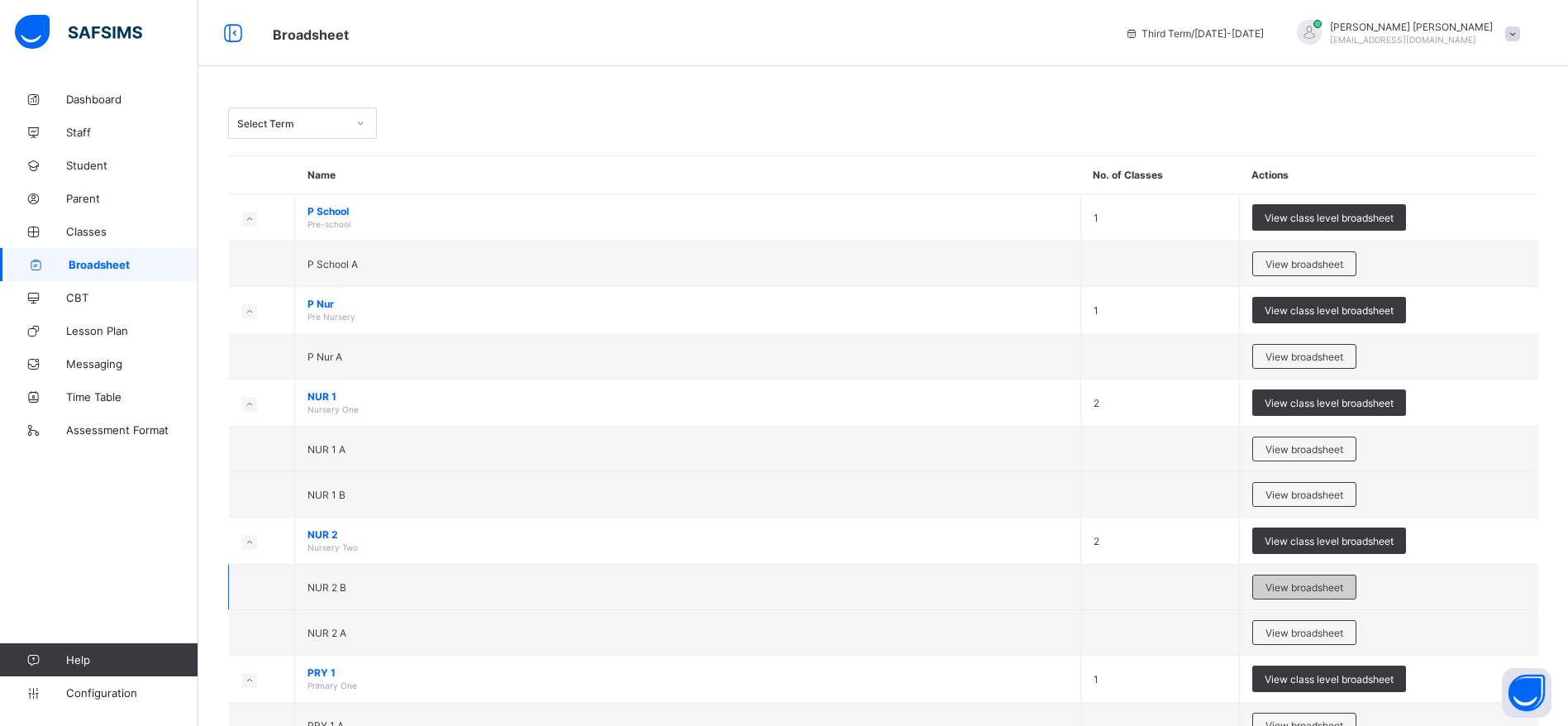
click at [1342, 586] on span "View broadsheet" at bounding box center [1303, 587] width 77 height 12
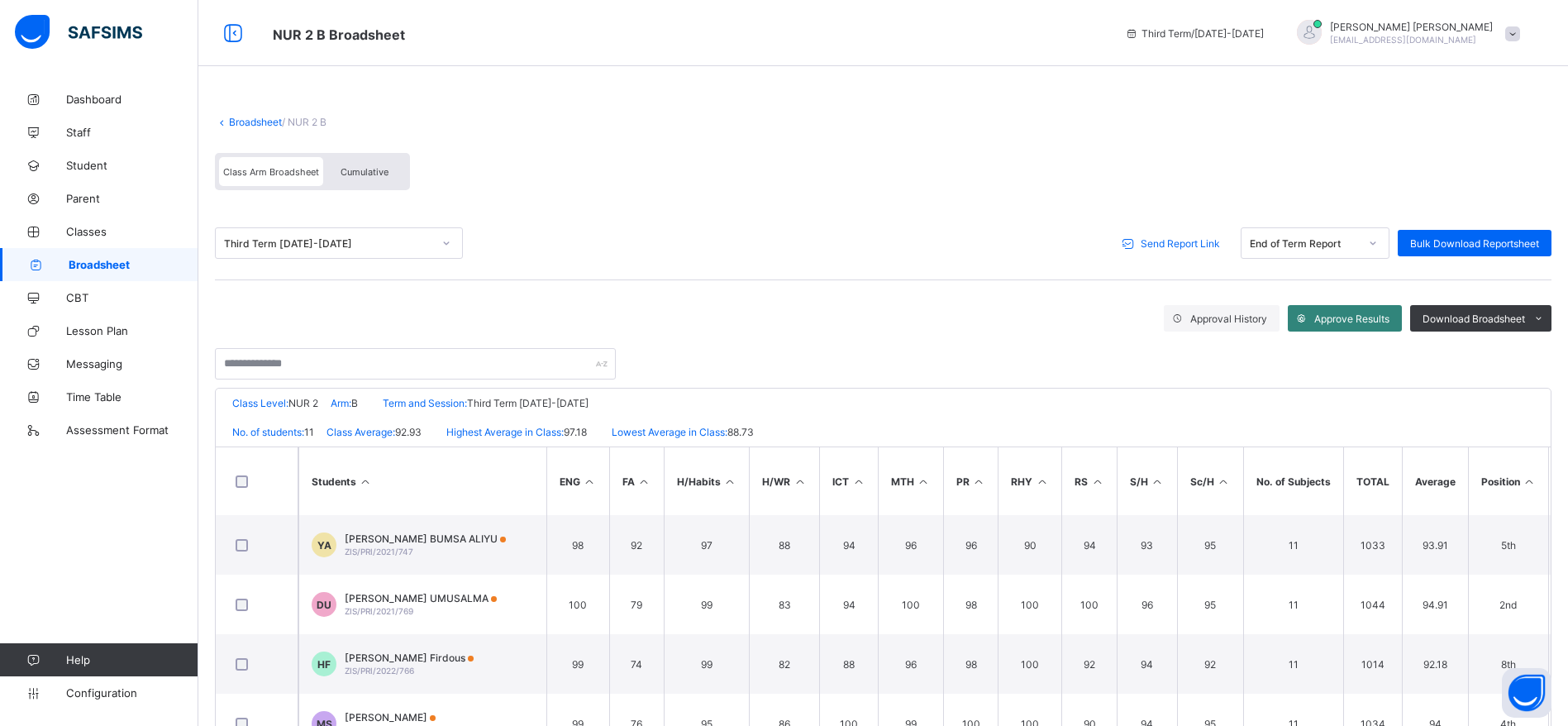
click at [1351, 314] on span "Approve Results" at bounding box center [1351, 319] width 76 height 12
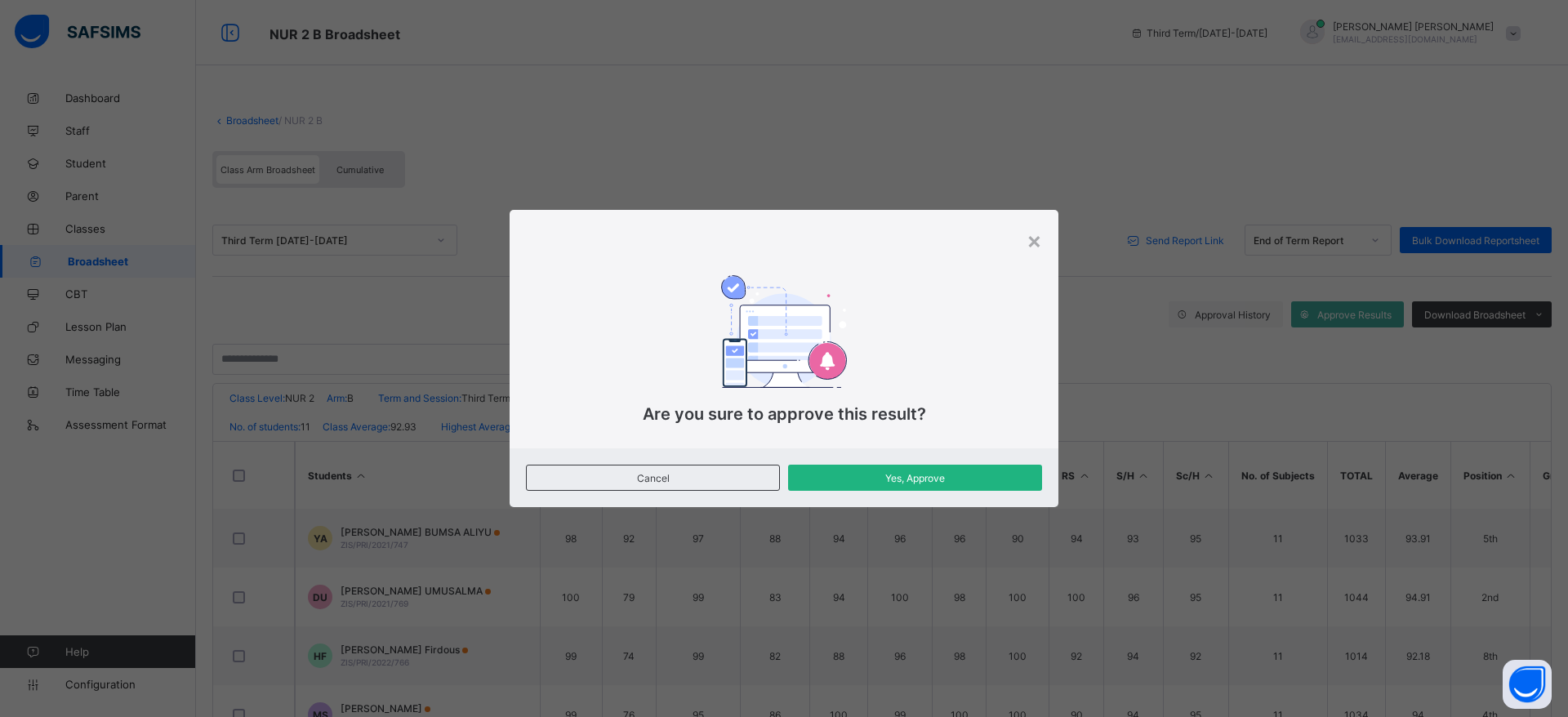
click at [914, 475] on span "Yes, Approve" at bounding box center [915, 478] width 230 height 12
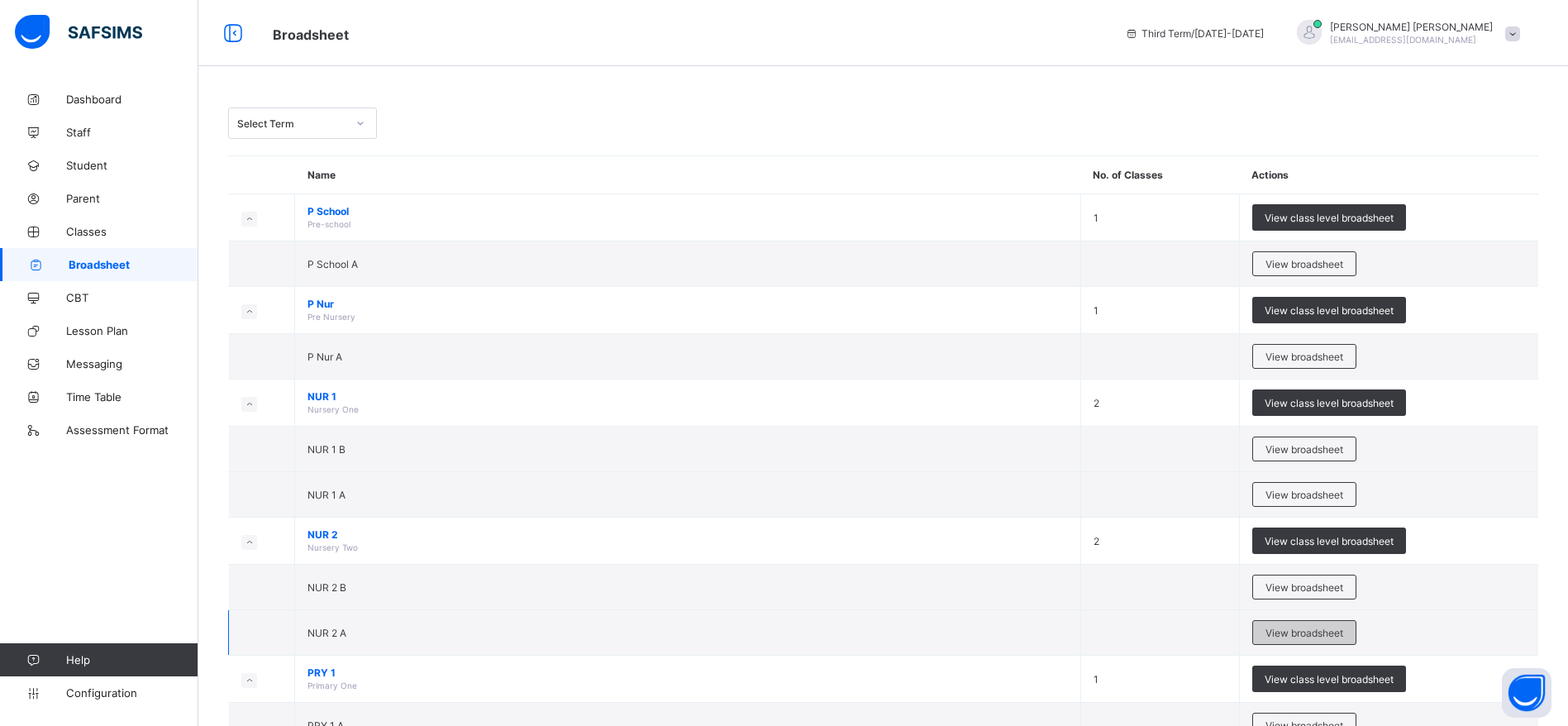
click at [1321, 635] on span "View broadsheet" at bounding box center [1303, 632] width 77 height 12
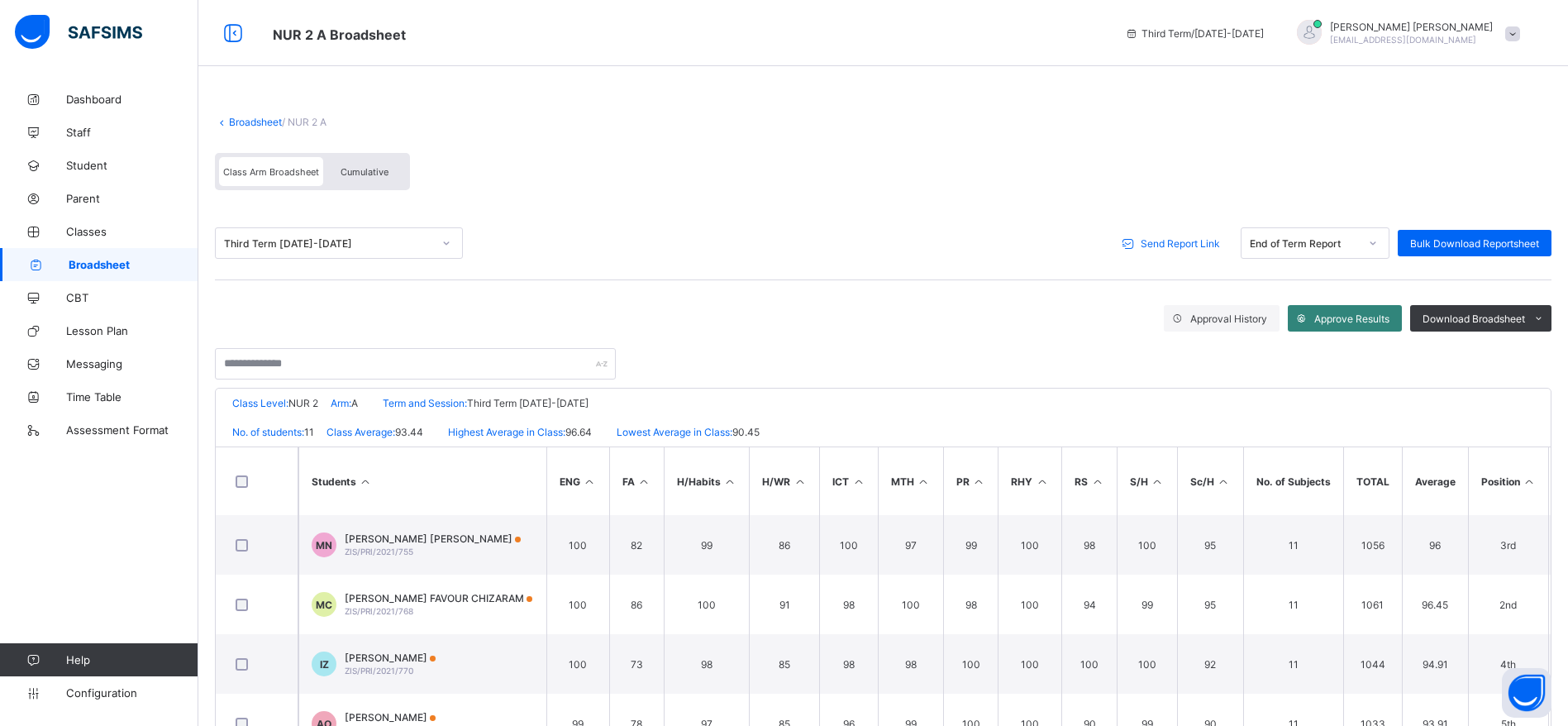
click at [1366, 319] on span "Approve Results" at bounding box center [1351, 319] width 76 height 12
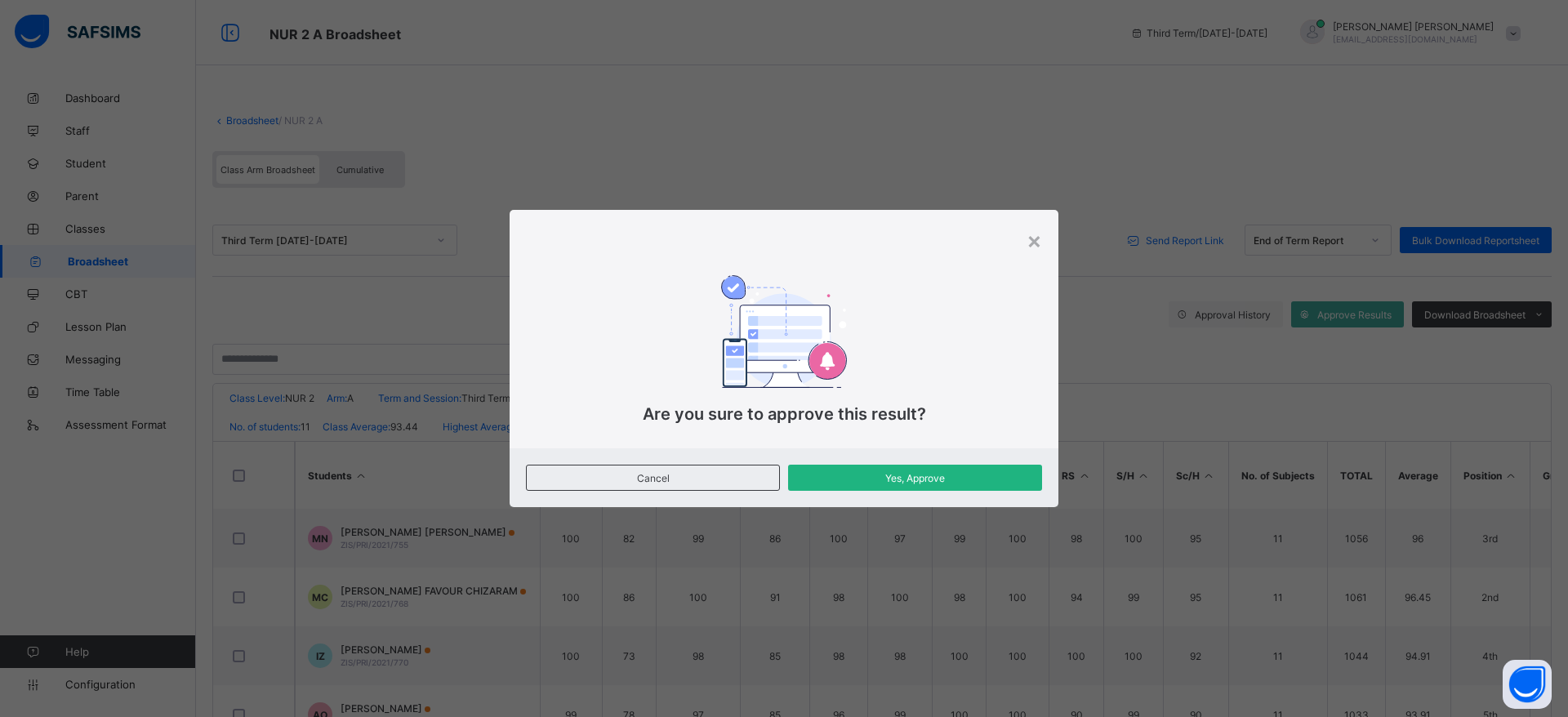
click at [928, 472] on span "Yes, Approve" at bounding box center [915, 478] width 230 height 12
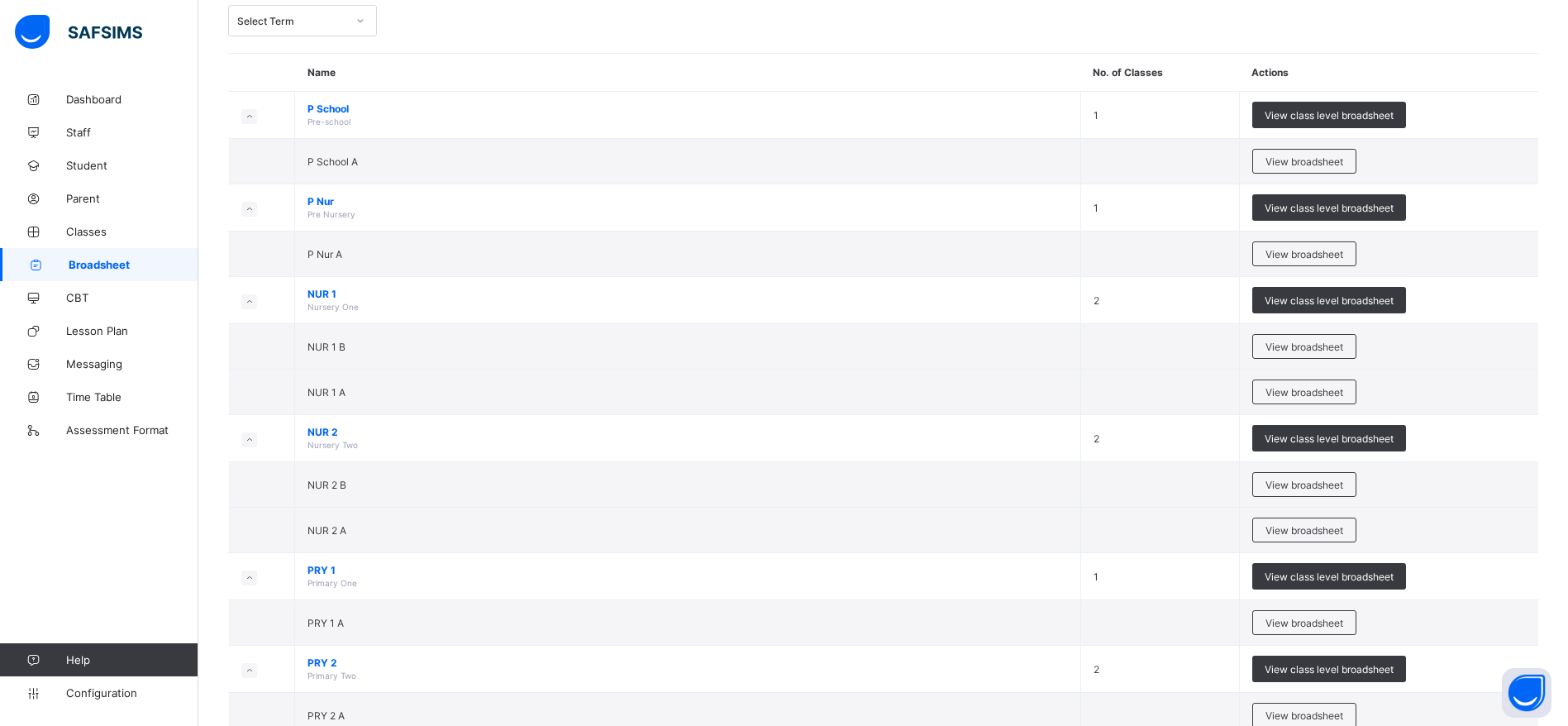
scroll to position [113, 0]
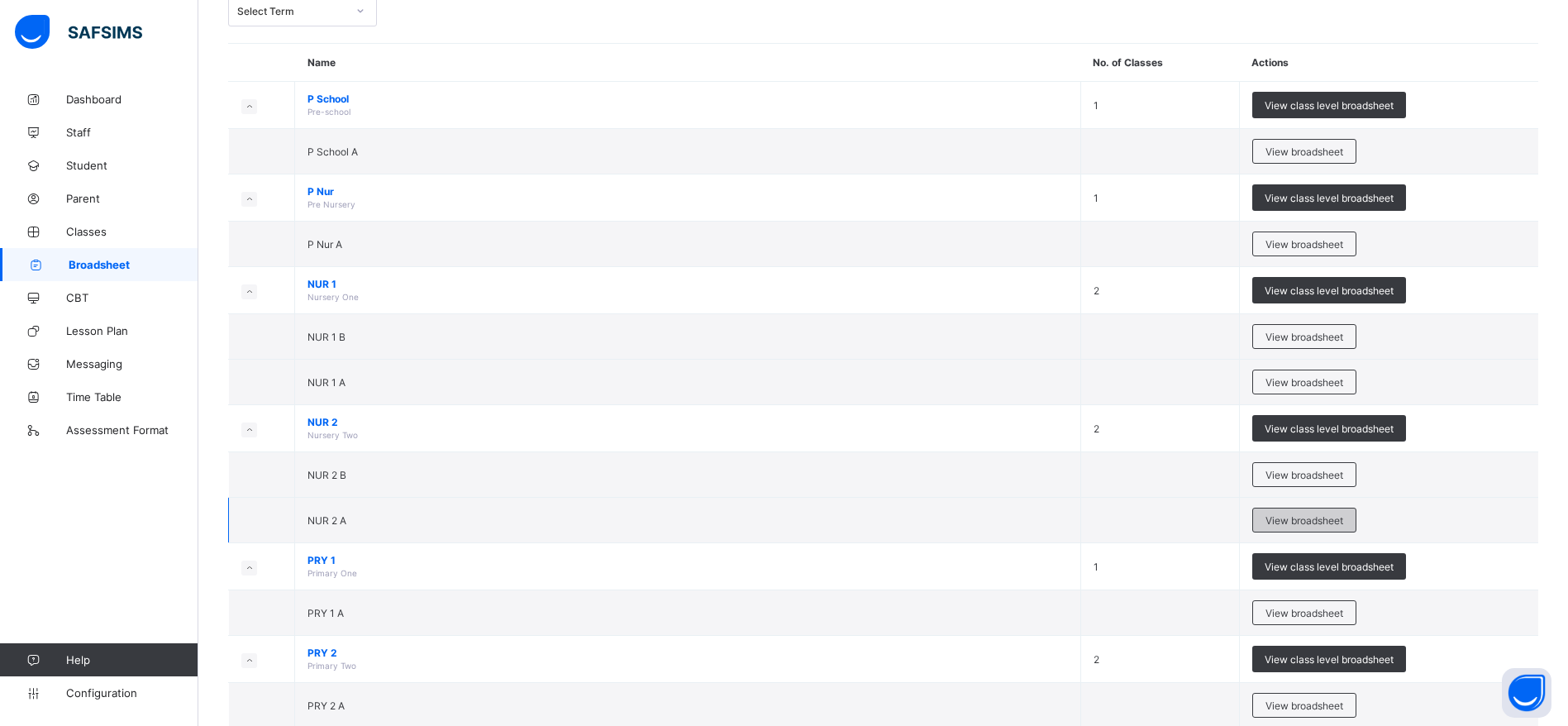
click at [1331, 519] on span "View broadsheet" at bounding box center [1303, 520] width 77 height 12
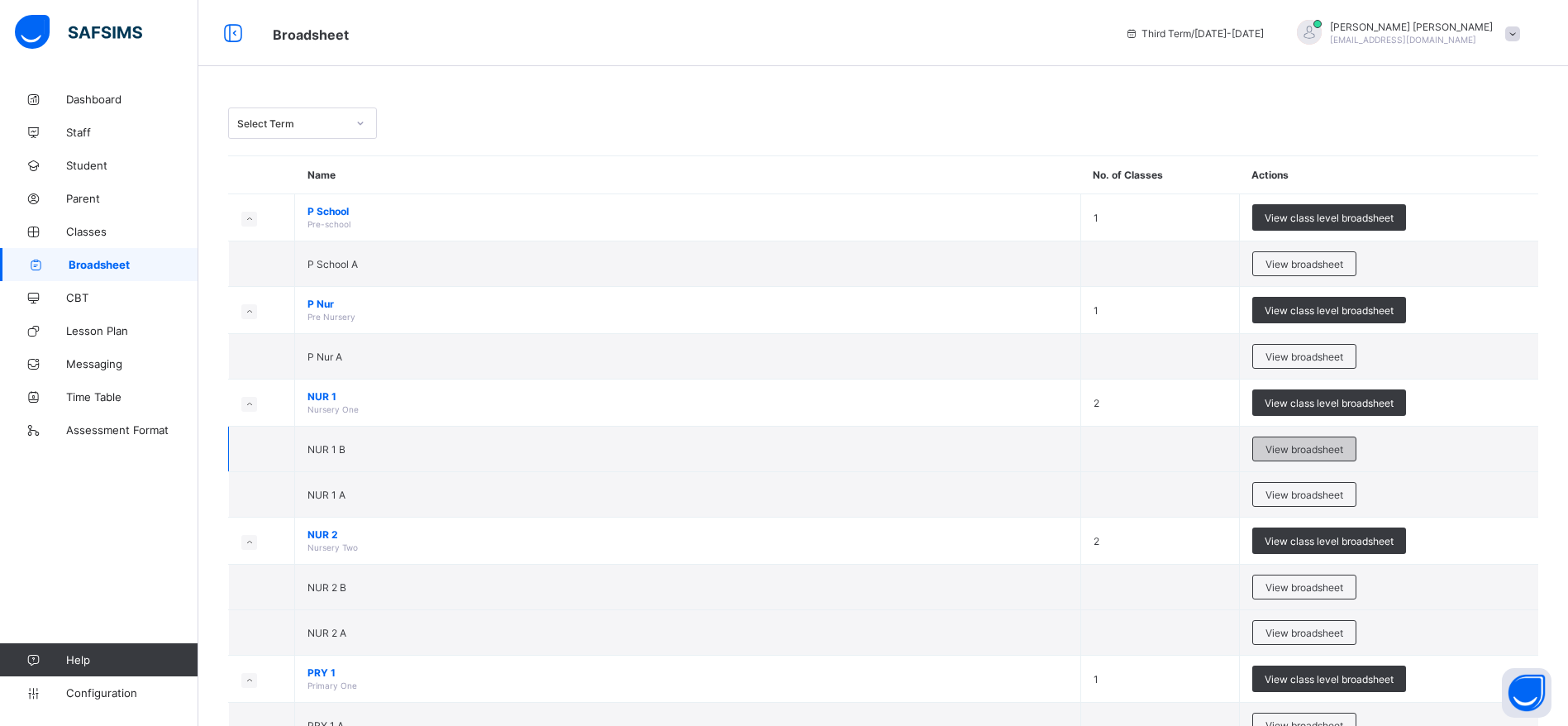
click at [1319, 450] on span "View broadsheet" at bounding box center [1303, 449] width 77 height 12
click at [1321, 638] on span "View broadsheet" at bounding box center [1303, 632] width 77 height 12
click at [1328, 582] on span "View broadsheet" at bounding box center [1303, 587] width 77 height 12
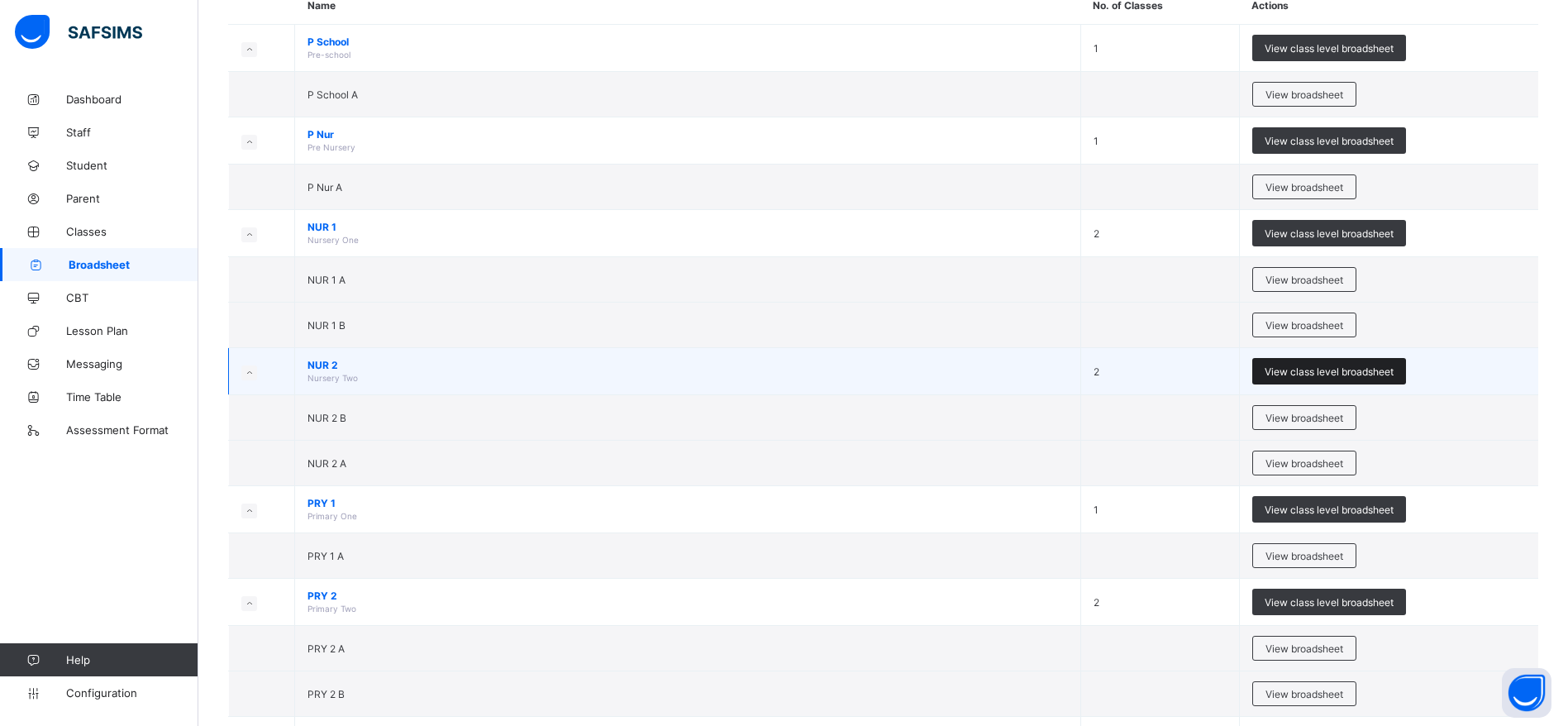
scroll to position [179, 0]
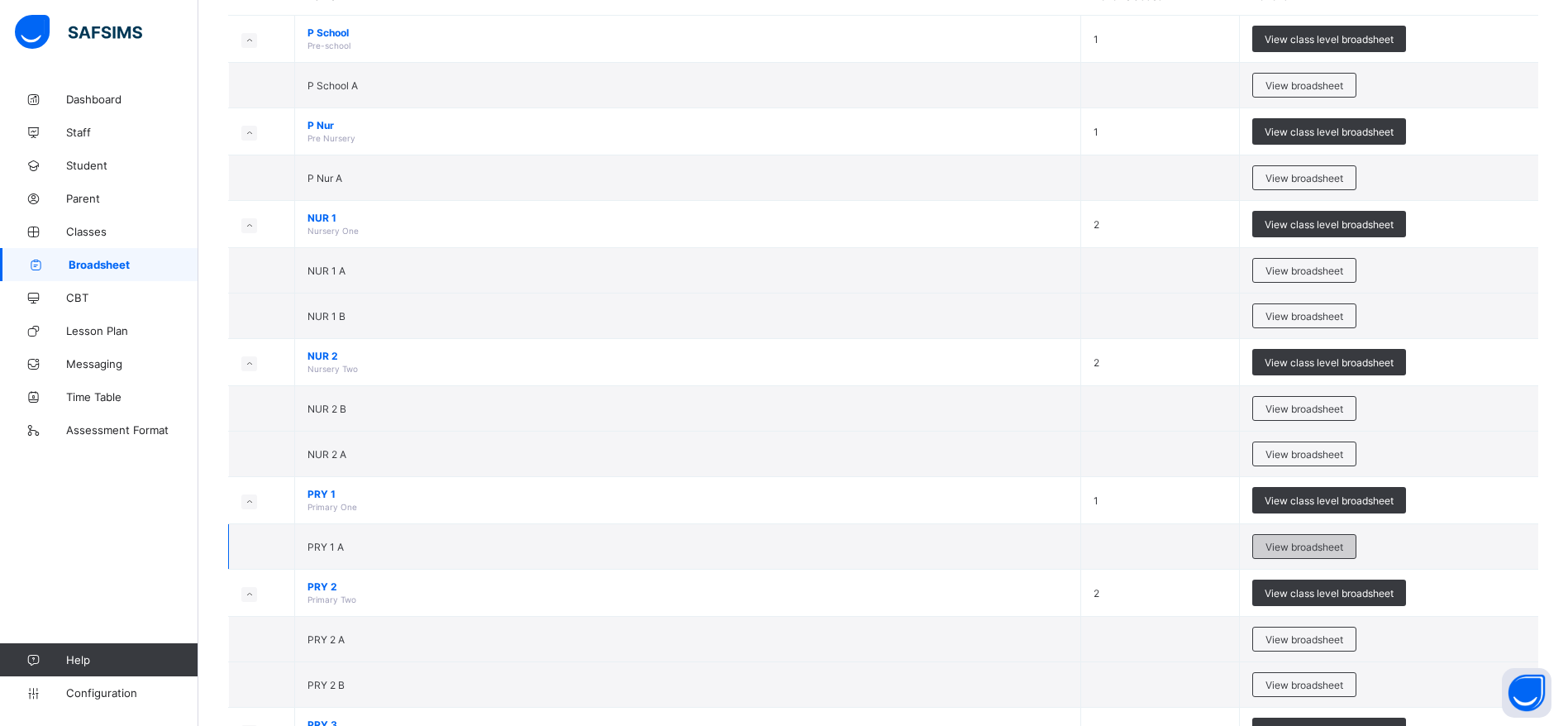
click at [1336, 550] on span "View broadsheet" at bounding box center [1303, 546] width 77 height 12
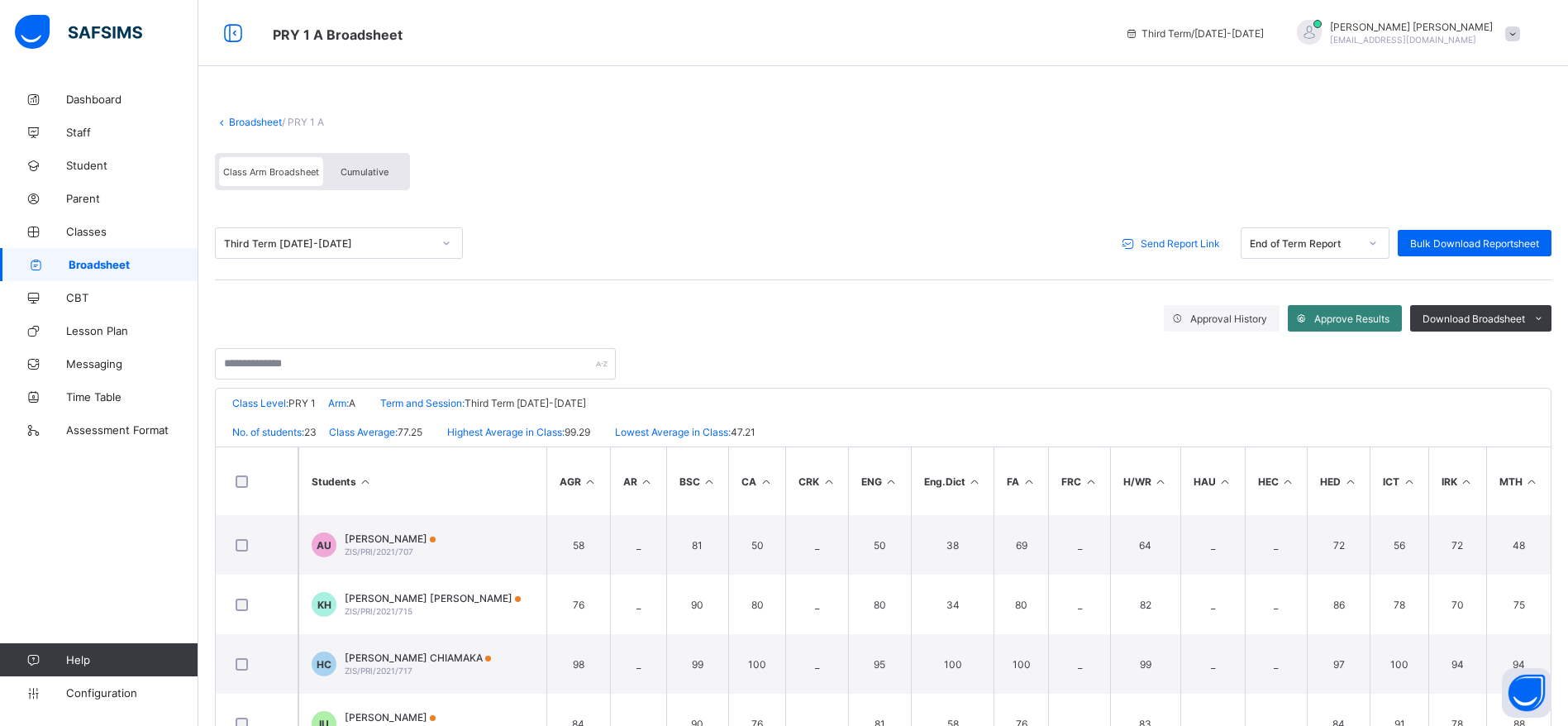
click at [1372, 319] on span "Approve Results" at bounding box center [1351, 319] width 76 height 12
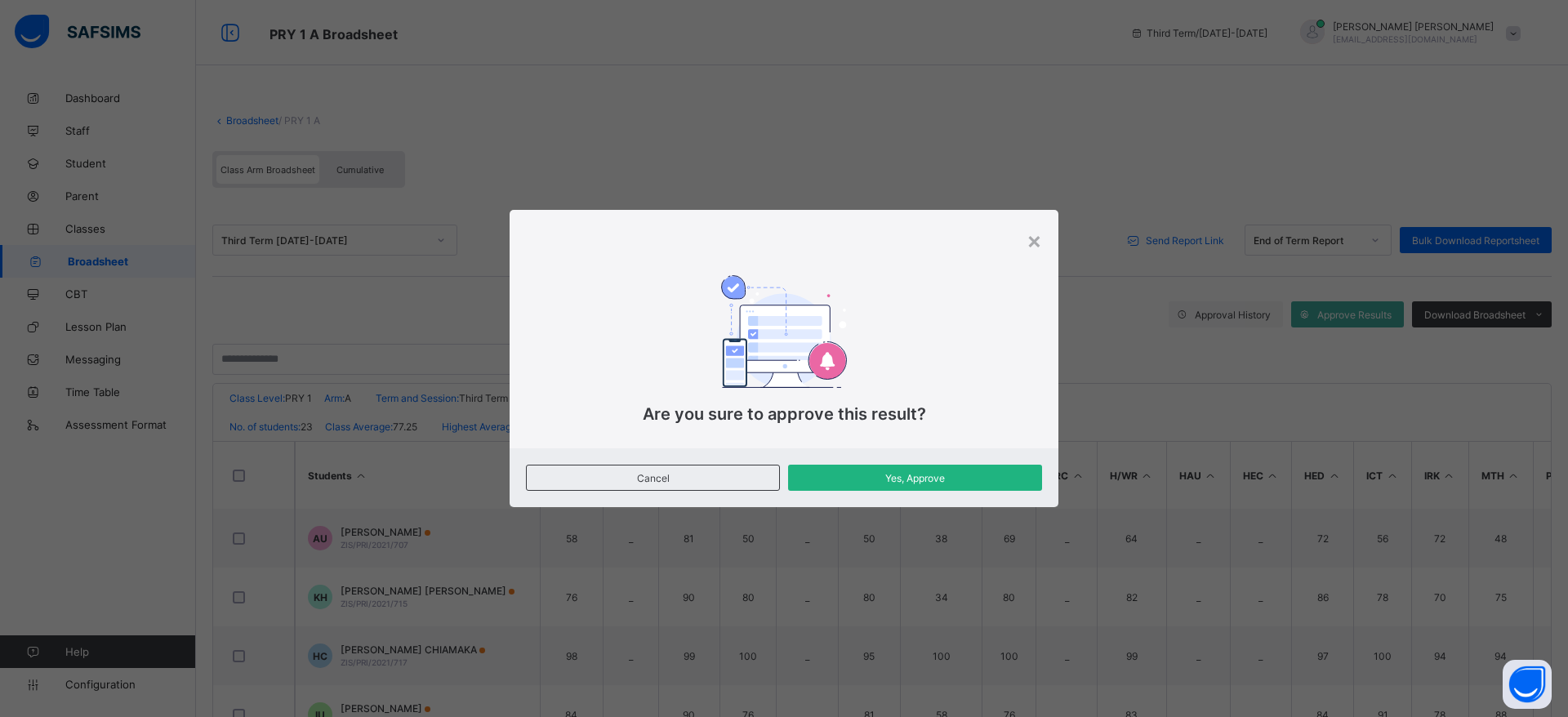
click at [971, 478] on span "Yes, Approve" at bounding box center [915, 478] width 230 height 12
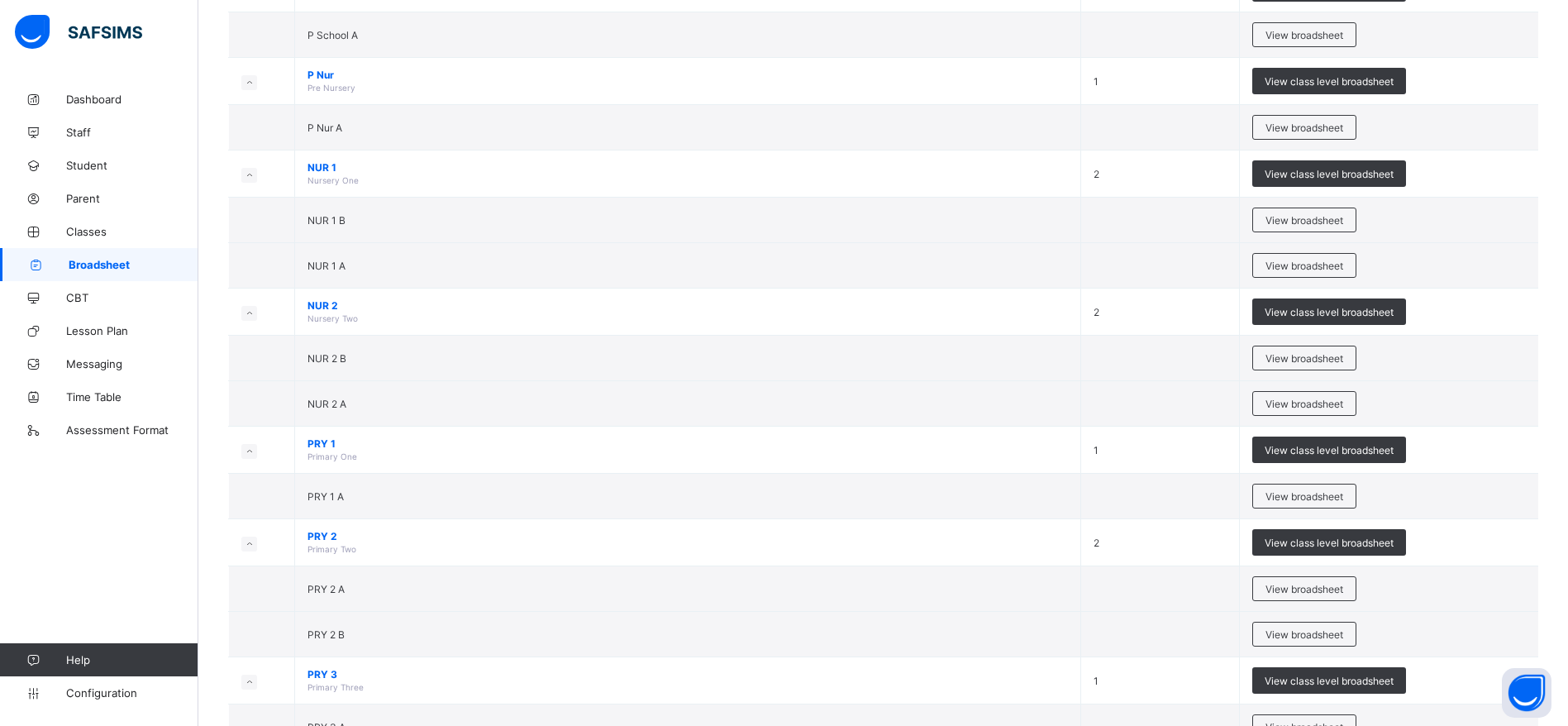
scroll to position [230, 0]
click at [1321, 588] on span "View broadsheet" at bounding box center [1303, 587] width 77 height 12
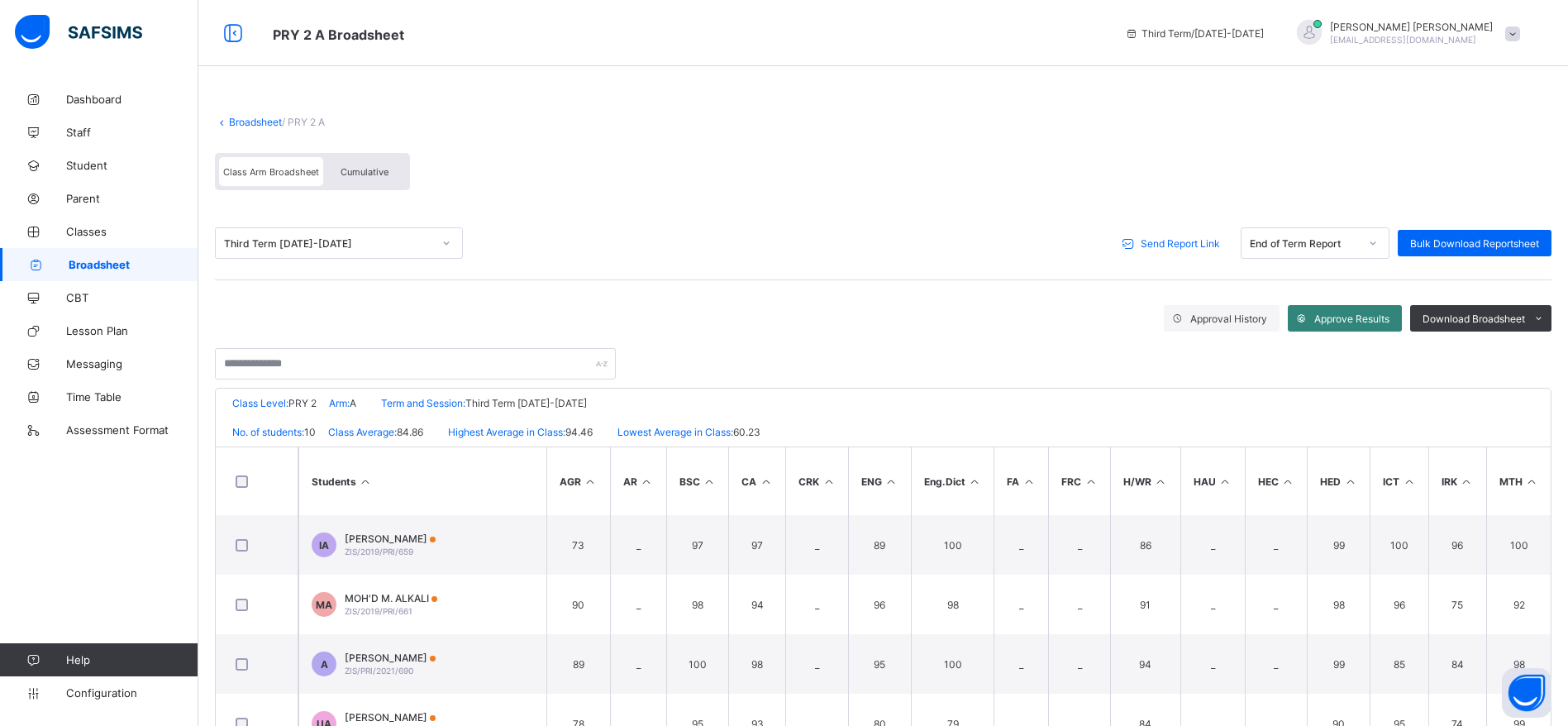
click at [1350, 319] on span "Approve Results" at bounding box center [1351, 319] width 76 height 12
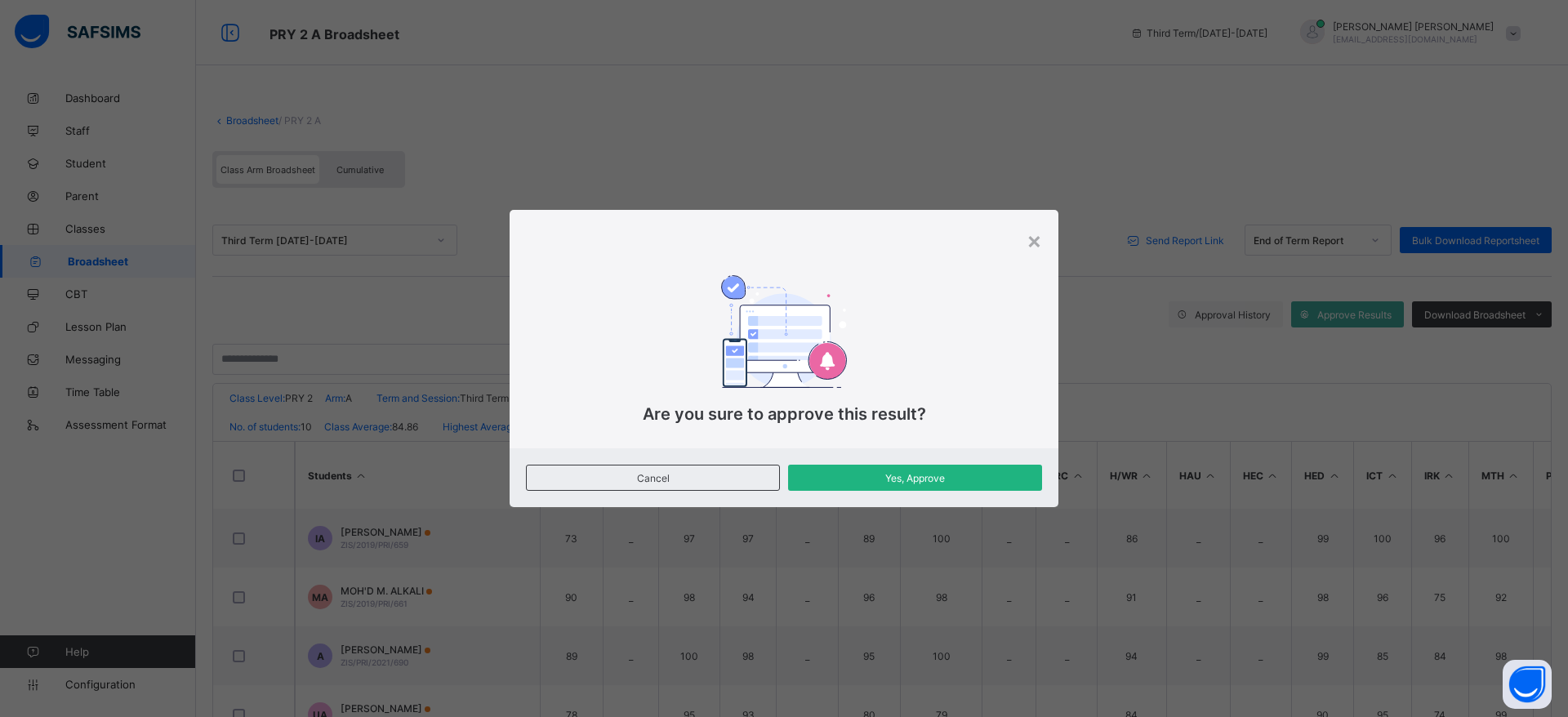
click at [983, 483] on span "Yes, Approve" at bounding box center [915, 478] width 230 height 12
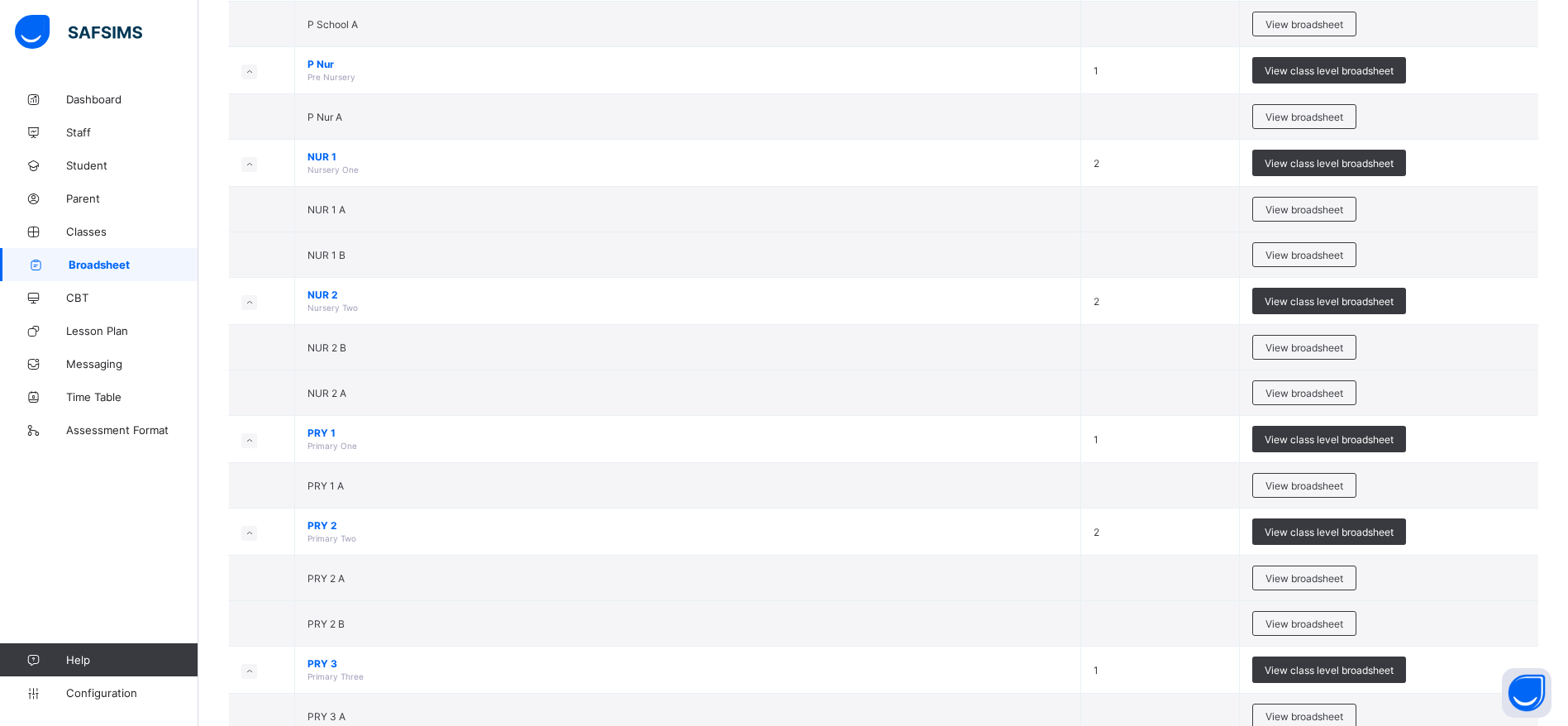
scroll to position [269, 0]
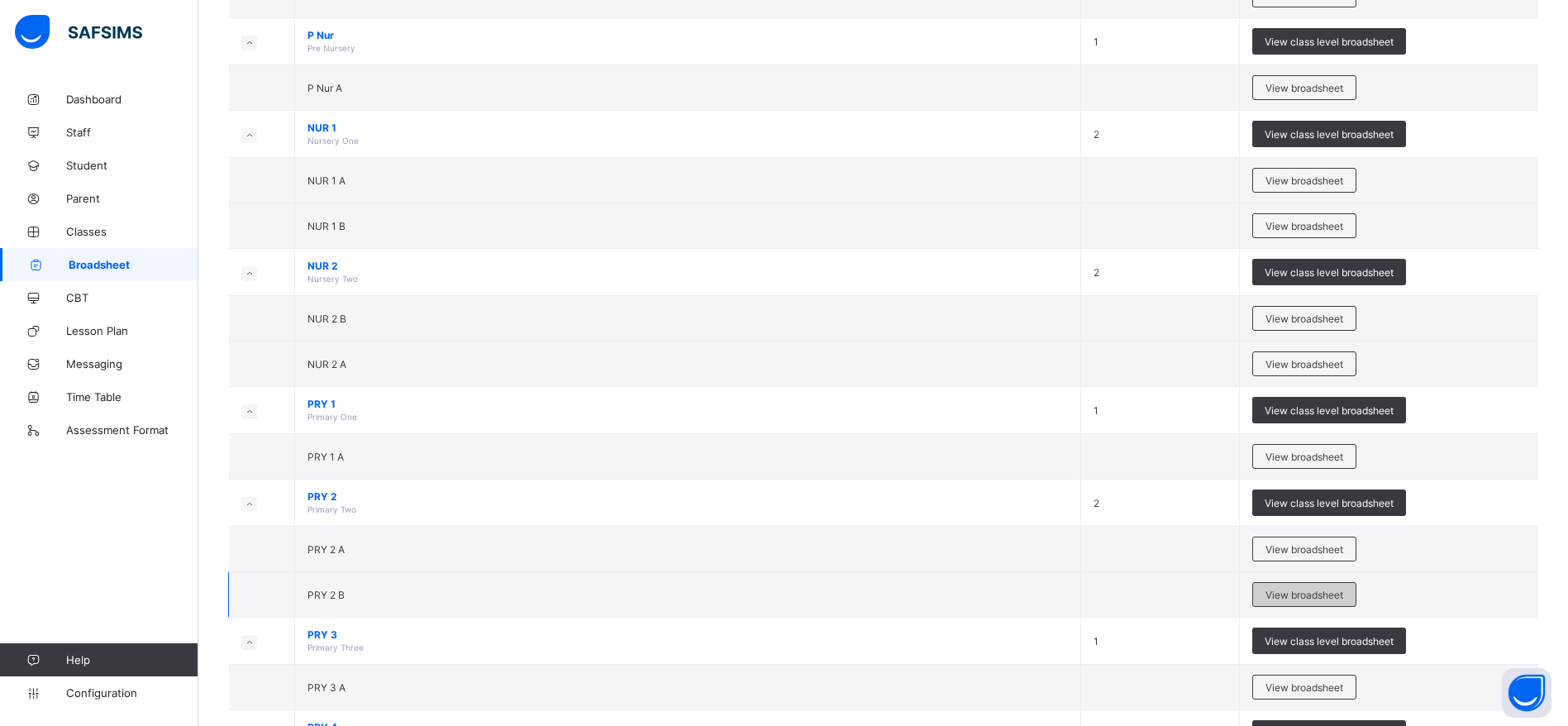
click at [1327, 600] on span "View broadsheet" at bounding box center [1303, 594] width 77 height 12
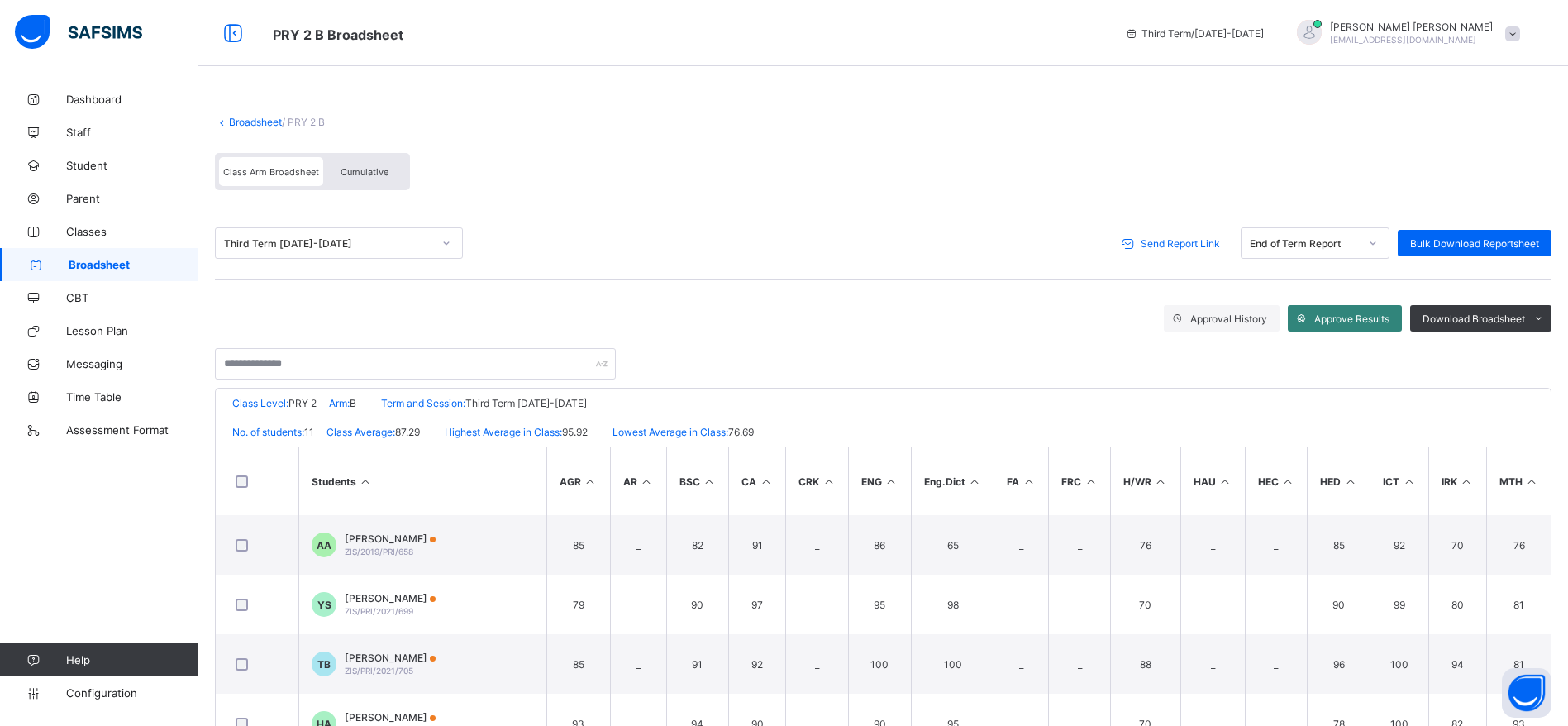
click at [1348, 316] on span "Approve Results" at bounding box center [1351, 319] width 76 height 12
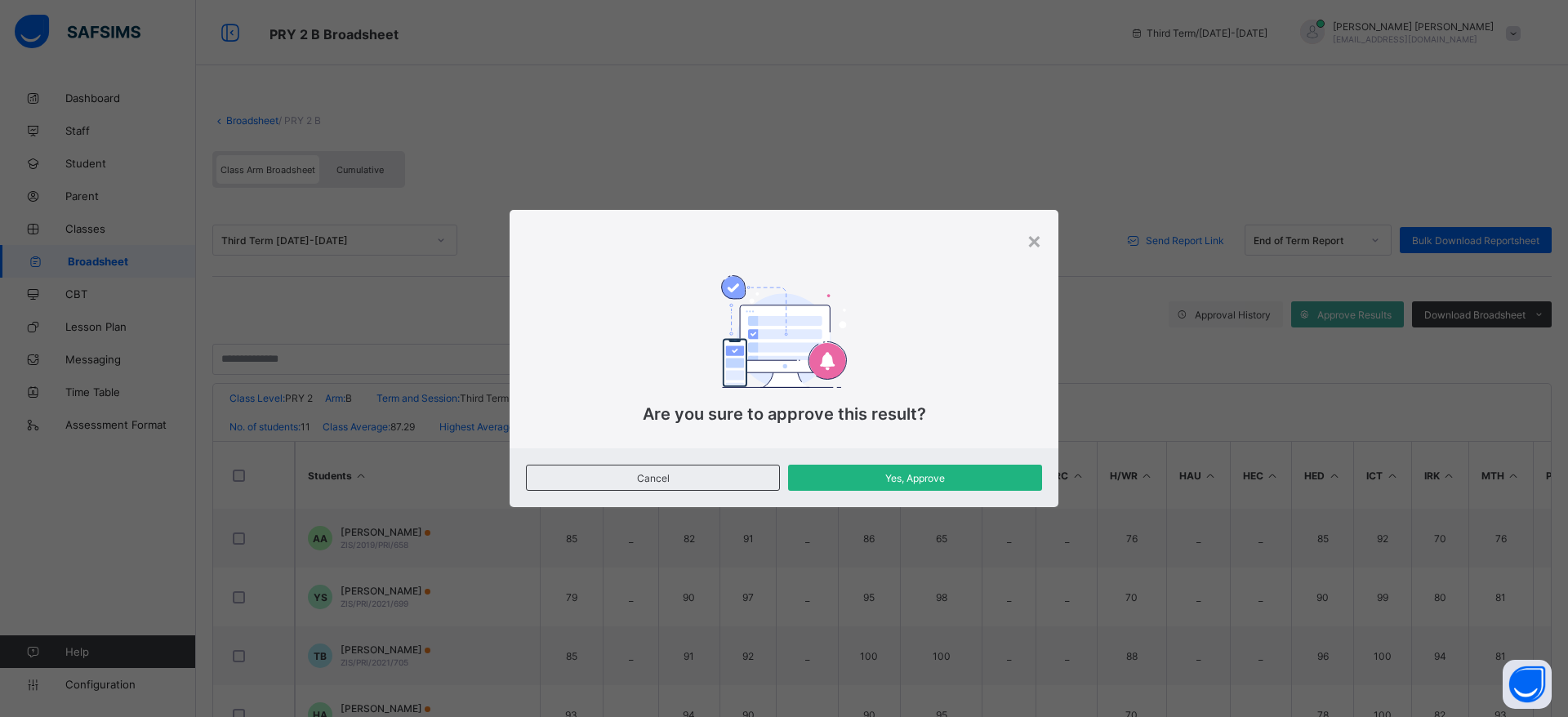
click at [944, 483] on span "Yes, Approve" at bounding box center [915, 478] width 230 height 12
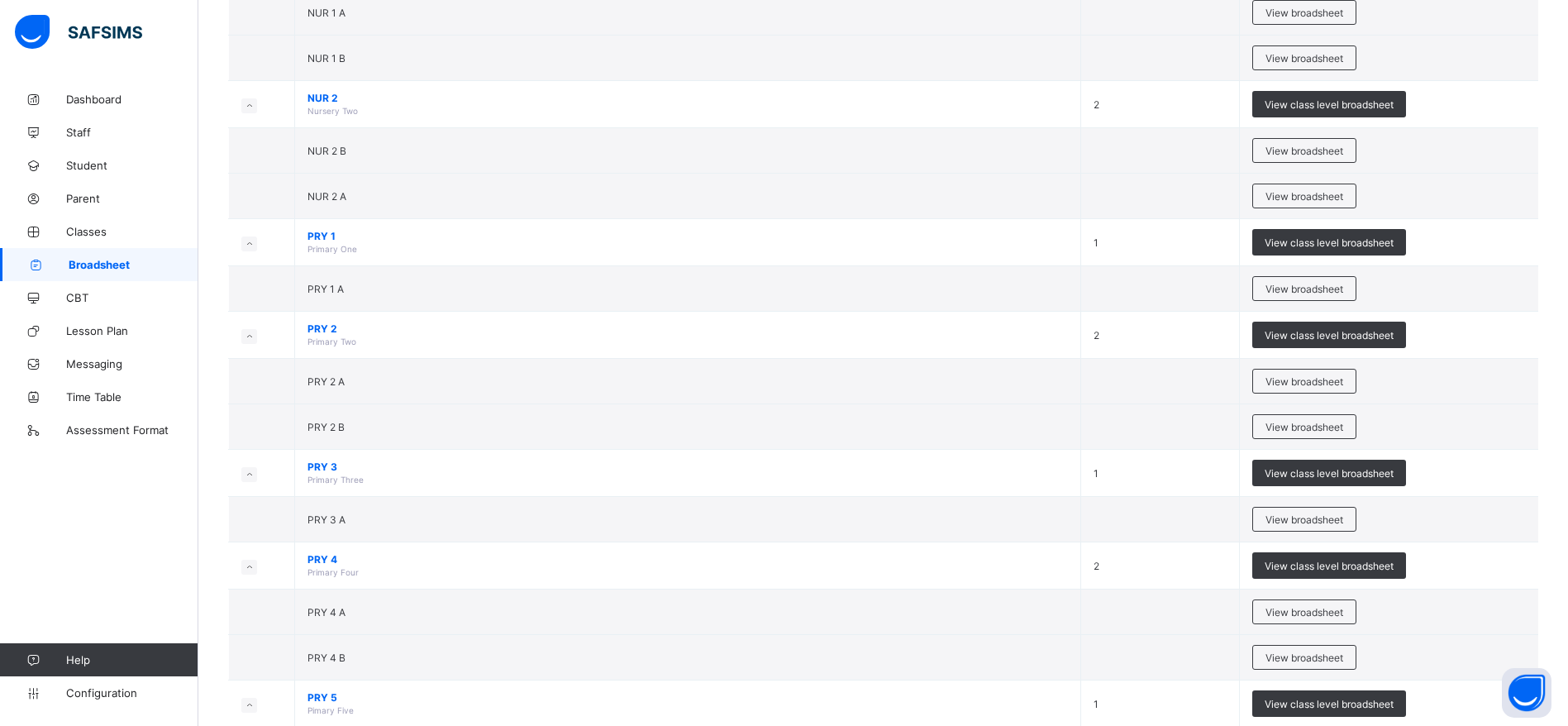
scroll to position [442, 0]
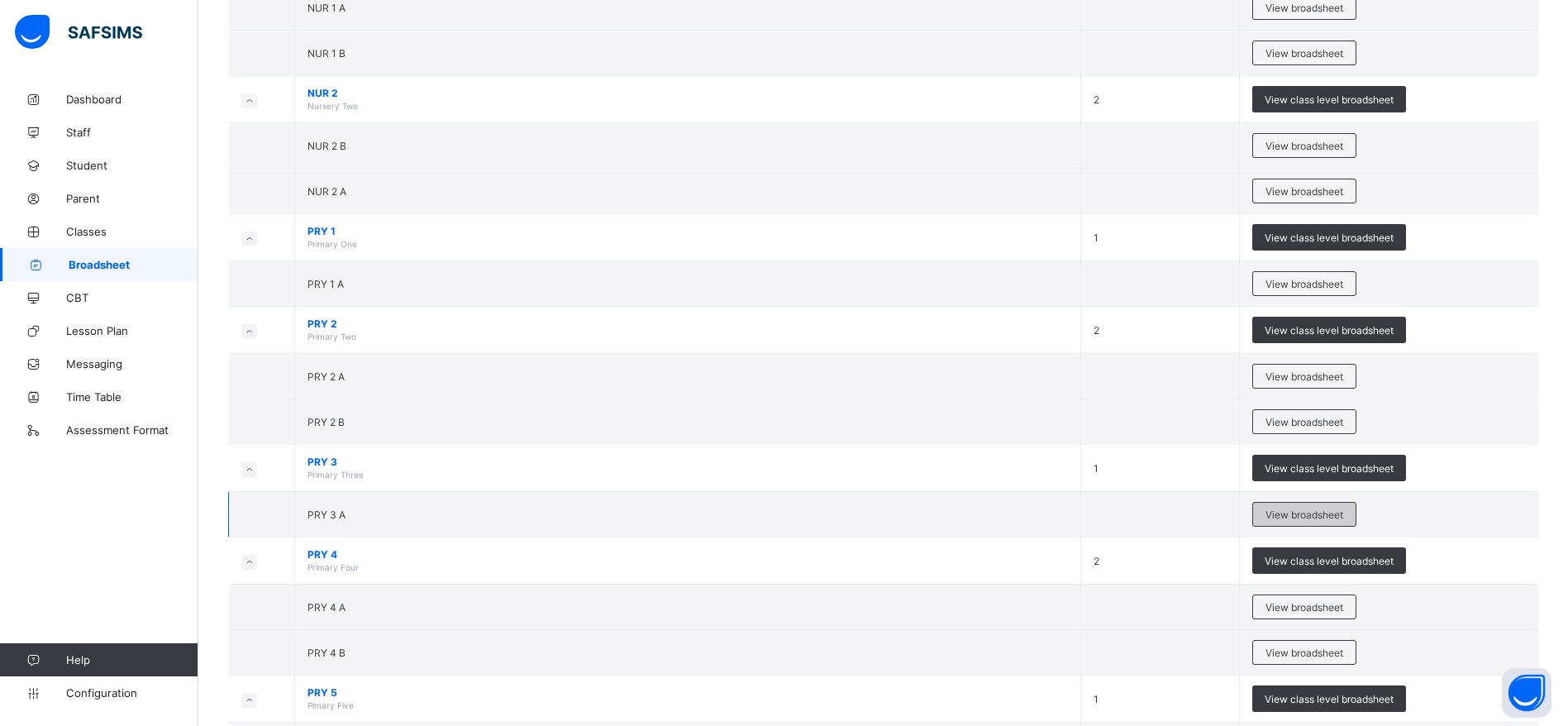
click at [1334, 520] on span "View broadsheet" at bounding box center [1303, 515] width 77 height 12
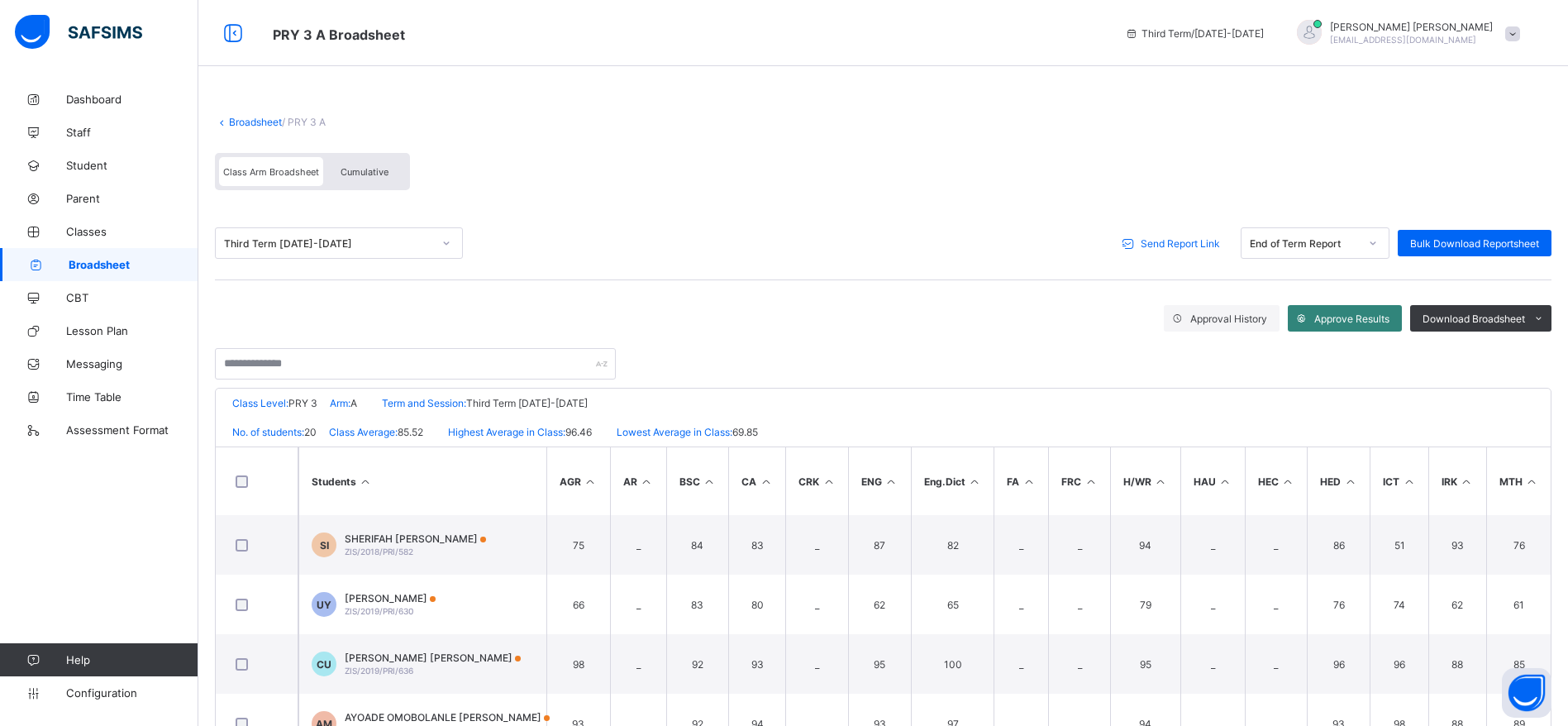
click at [1362, 321] on span "Approve Results" at bounding box center [1351, 319] width 76 height 12
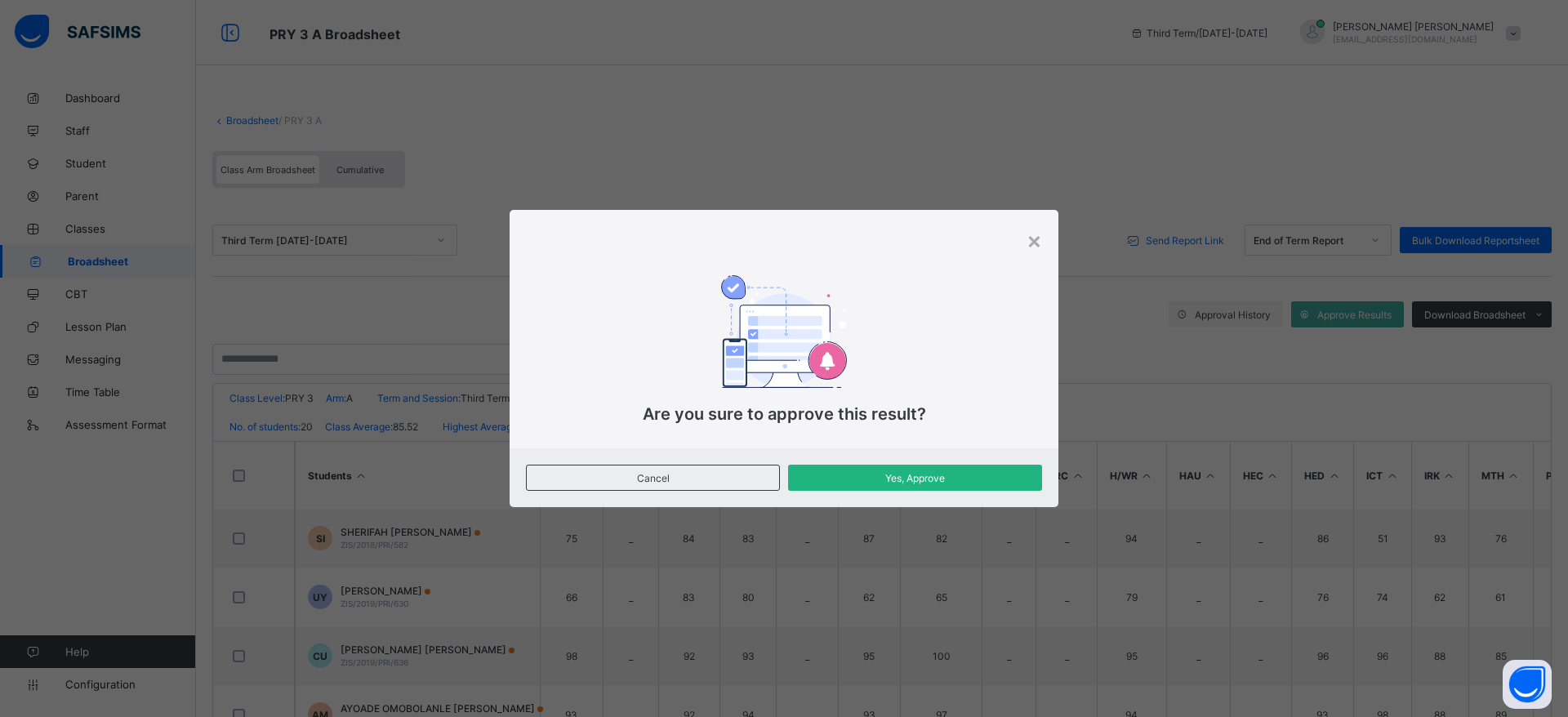
click at [966, 476] on span "Yes, Approve" at bounding box center [915, 478] width 230 height 12
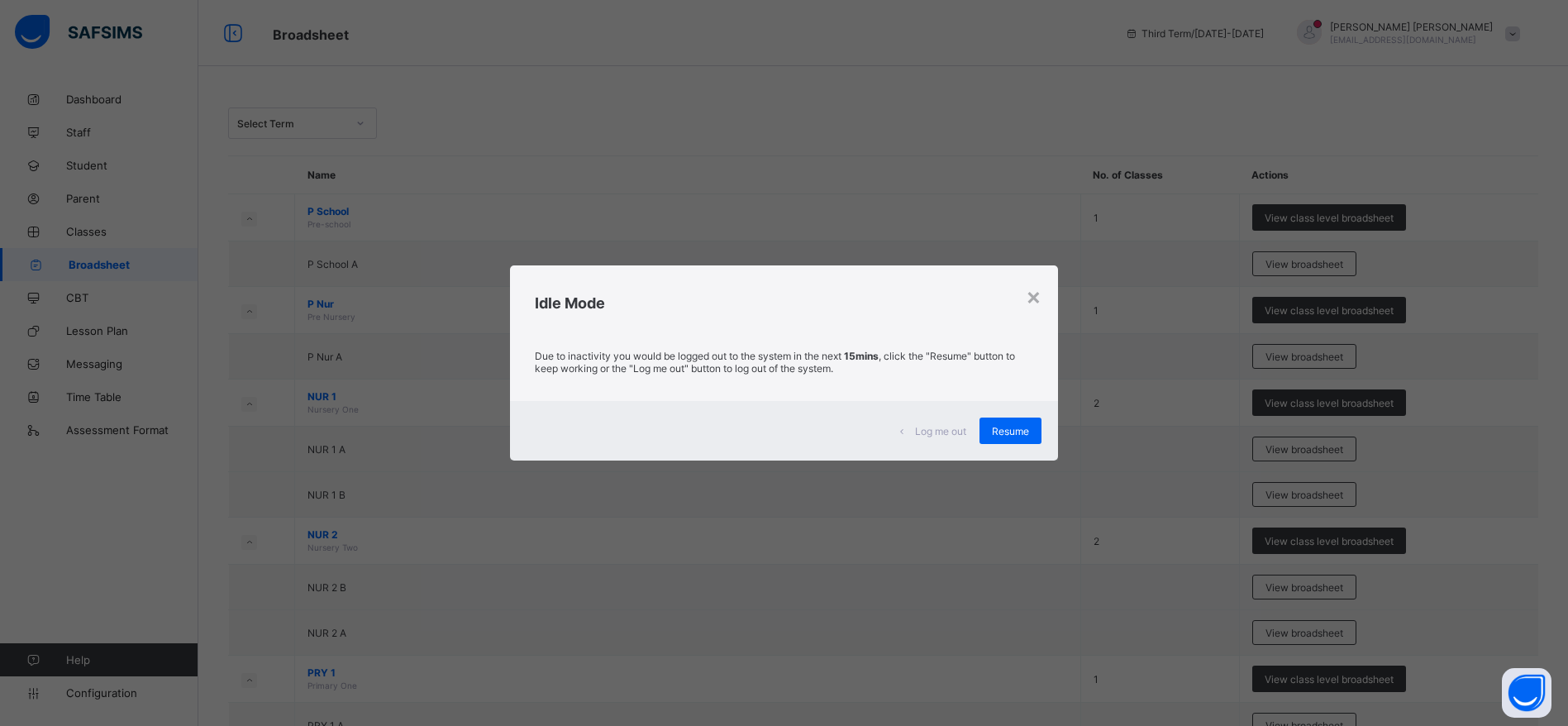
click at [1021, 458] on div "Log me out Resume" at bounding box center [784, 430] width 549 height 59
click at [1020, 441] on div "Resume" at bounding box center [1010, 430] width 62 height 27
